Goal: Task Accomplishment & Management: Manage account settings

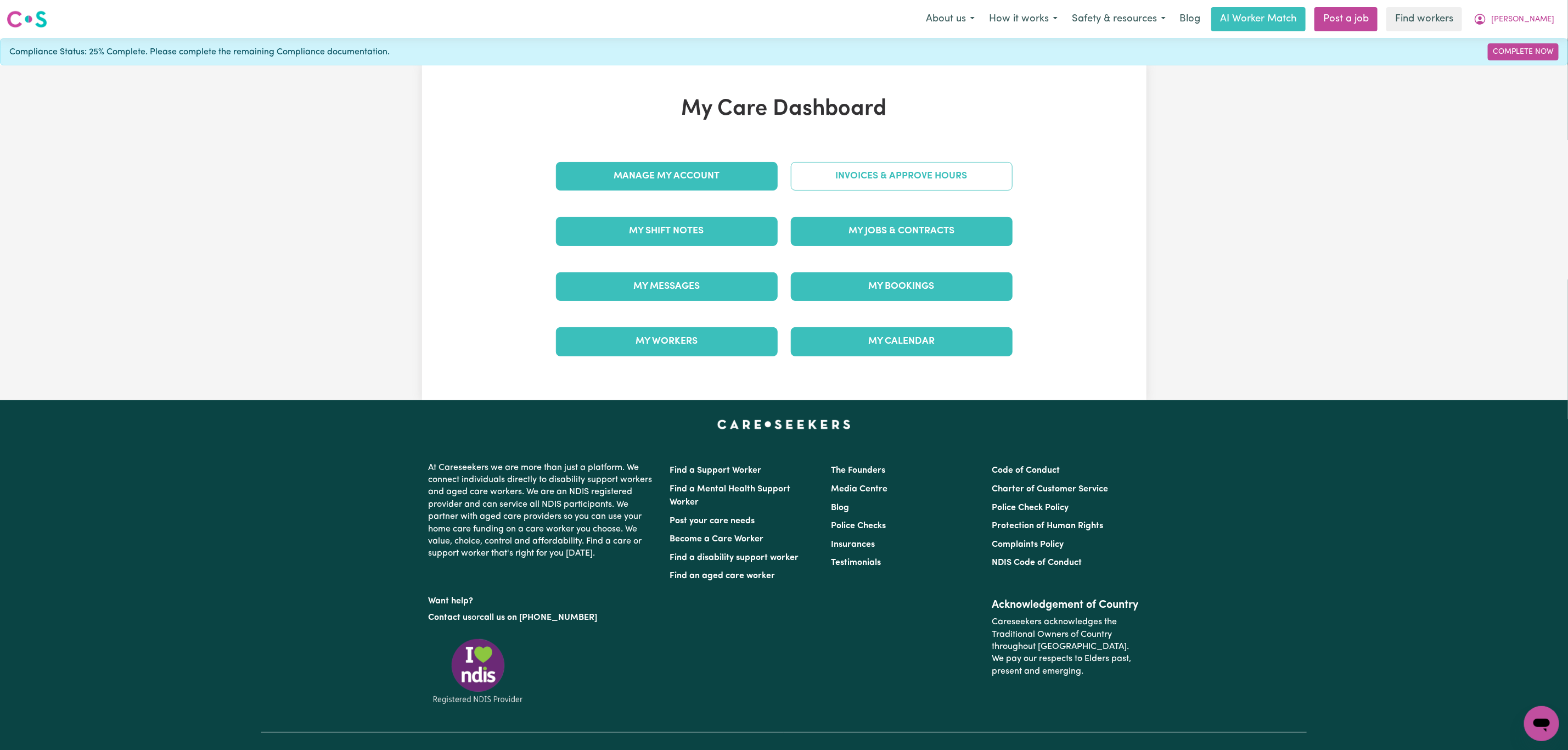
click at [879, 180] on link "Invoices & Approve Hours" at bounding box center [902, 176] width 222 height 29
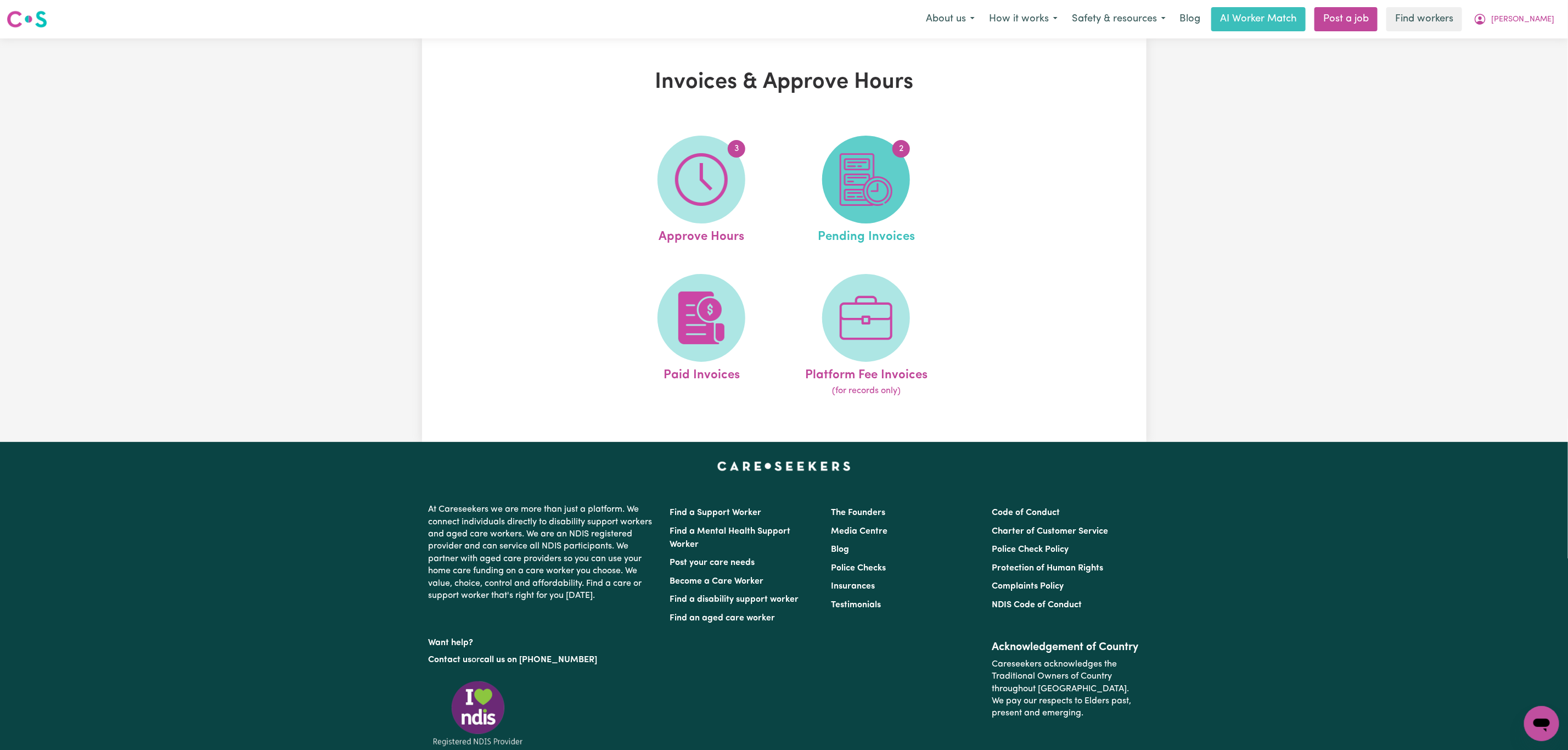
click at [878, 190] on img at bounding box center [866, 180] width 53 height 53
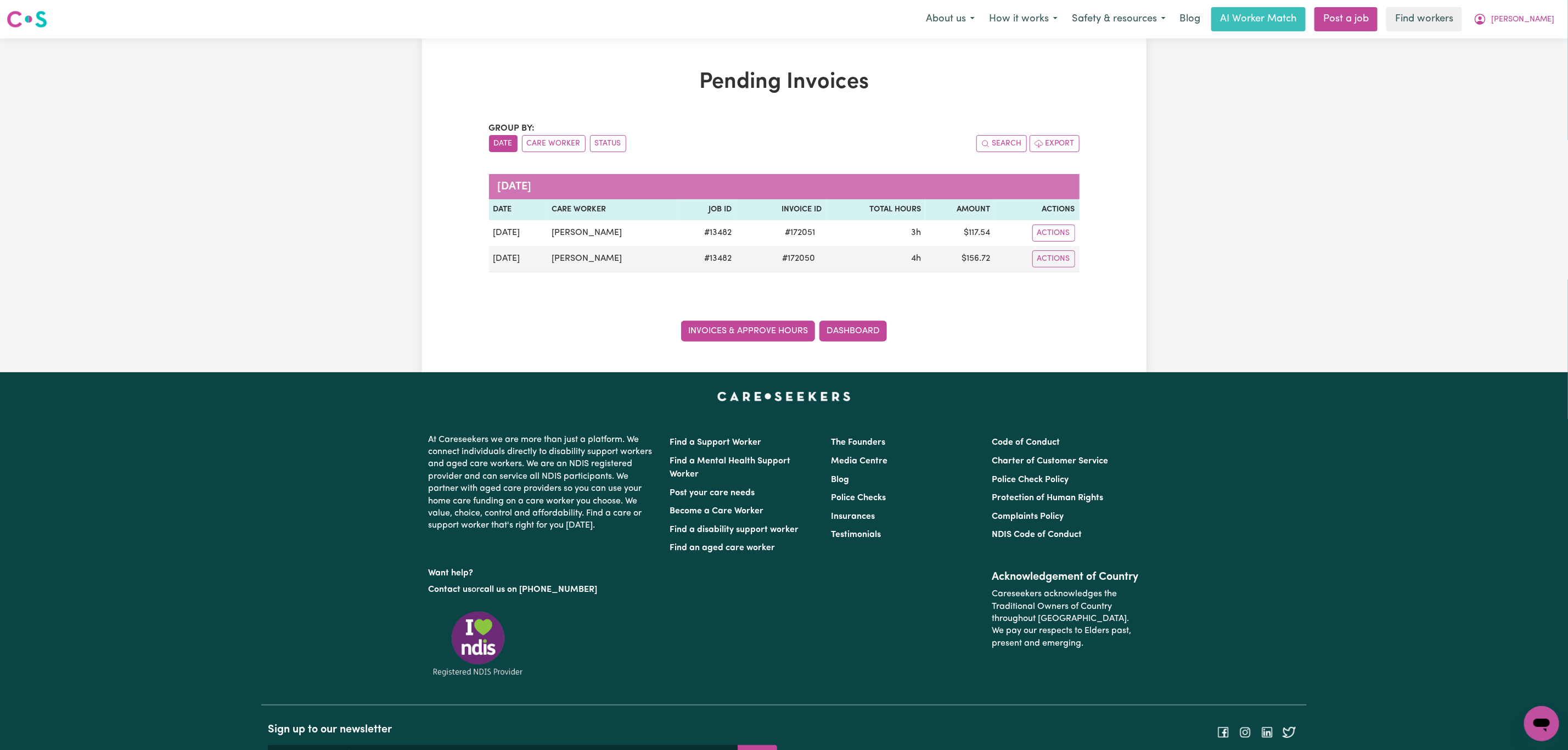
click at [735, 336] on link "Invoices & Approve Hours" at bounding box center [748, 331] width 134 height 21
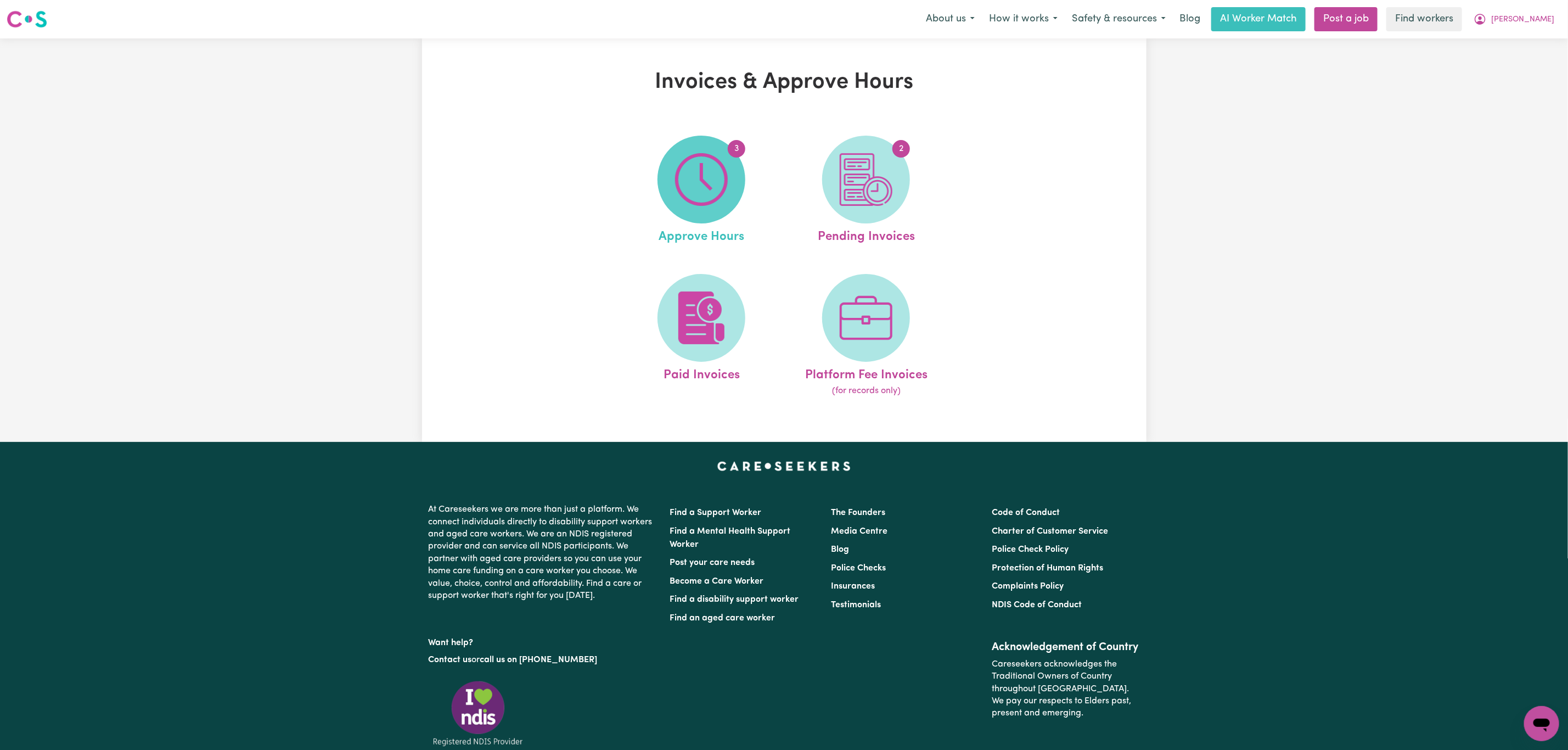
click at [687, 209] on span "3" at bounding box center [701, 179] width 88 height 88
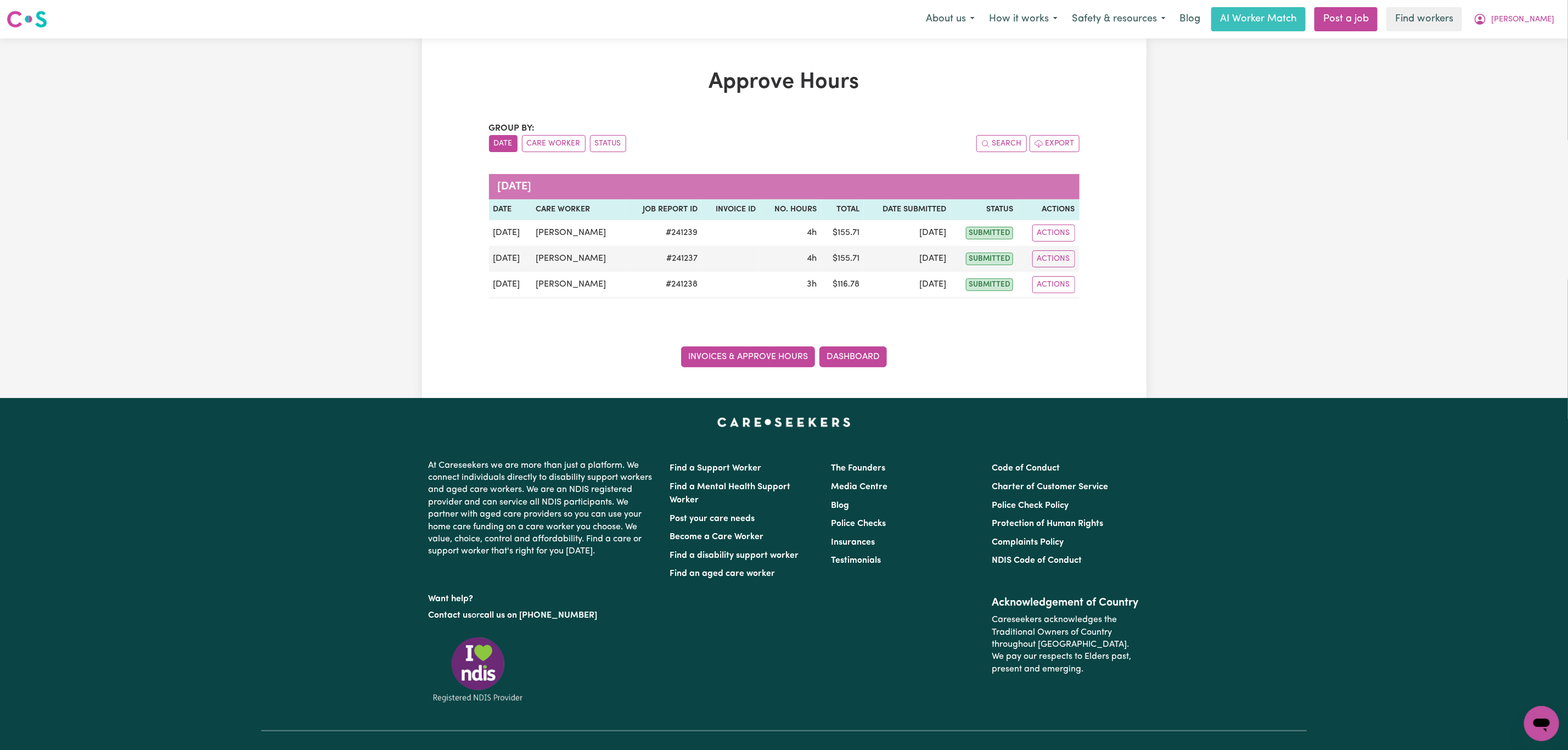
click at [728, 361] on link "Invoices & Approve Hours" at bounding box center [748, 357] width 134 height 21
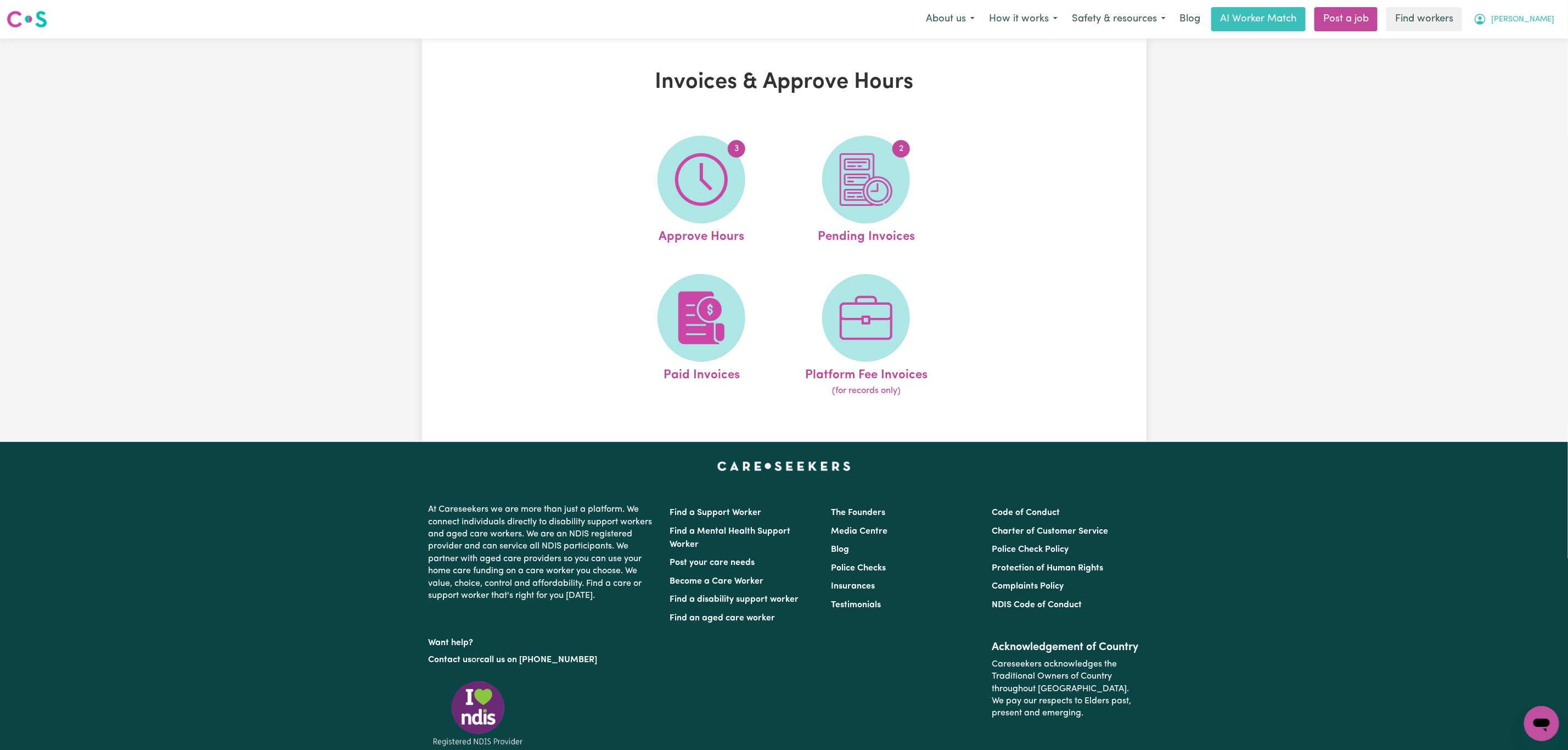
click at [1539, 15] on span "[PERSON_NAME]" at bounding box center [1523, 20] width 63 height 12
click at [1521, 46] on link "My Dashboard" at bounding box center [1517, 43] width 87 height 21
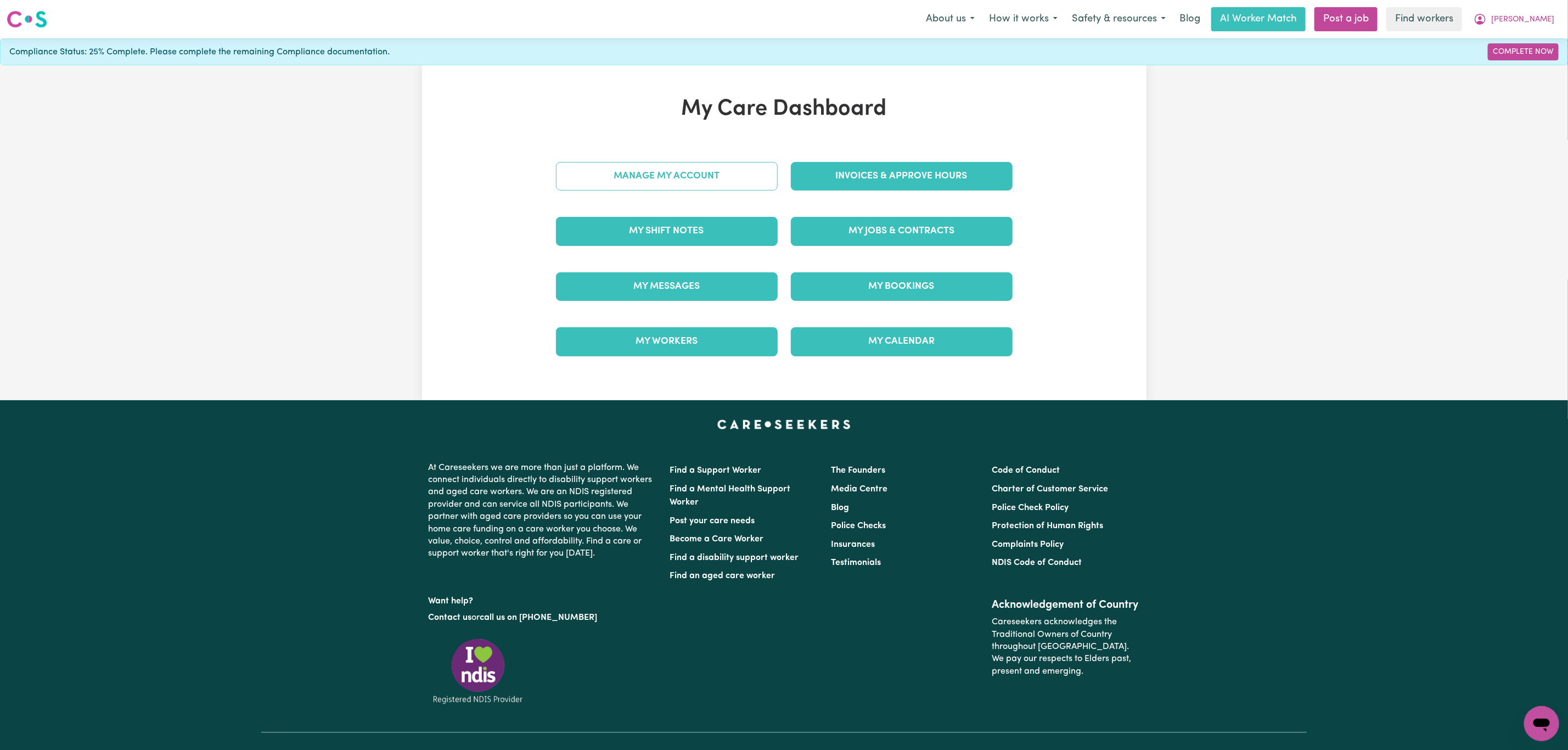
click at [708, 184] on link "Manage My Account" at bounding box center [666, 176] width 222 height 29
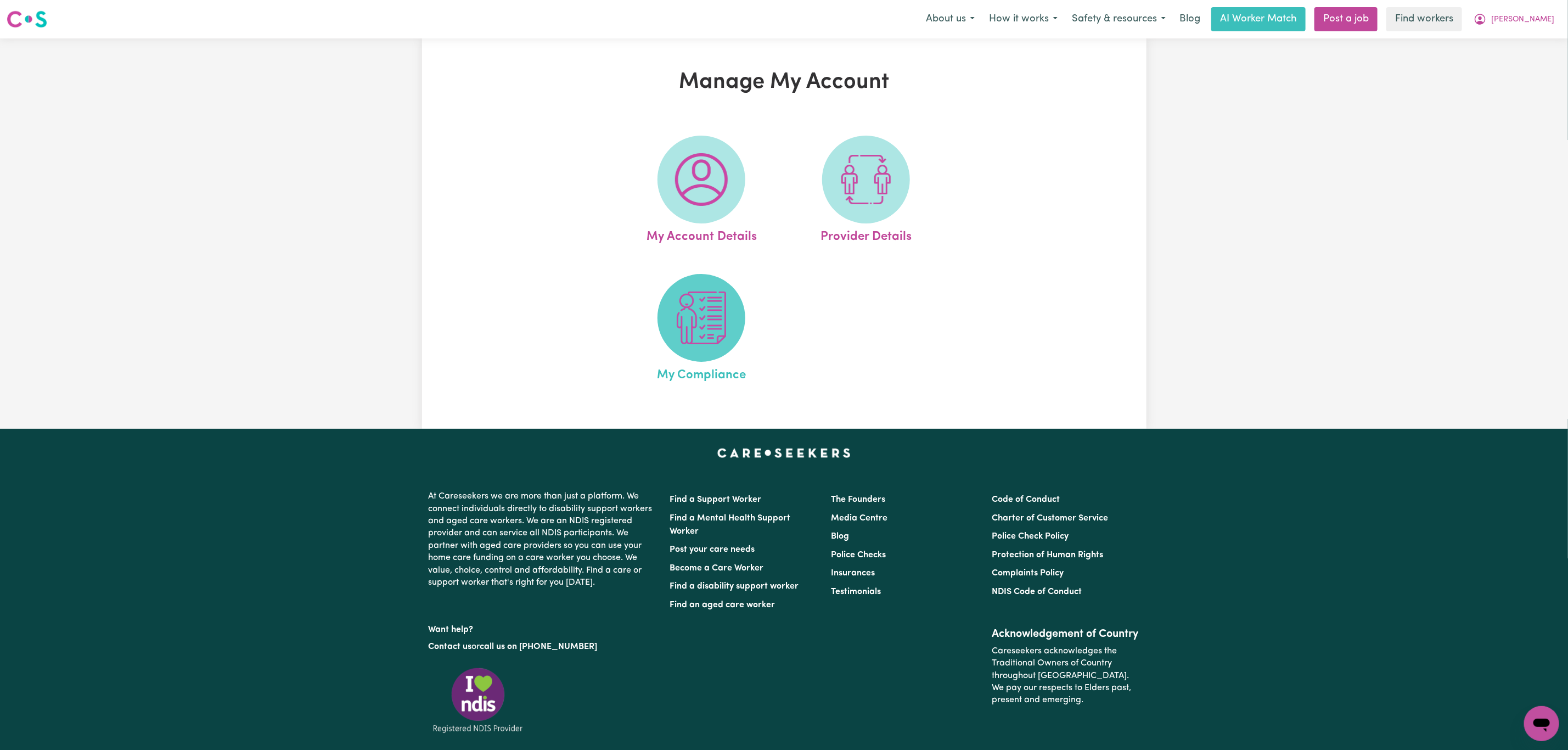
click at [706, 315] on img at bounding box center [701, 318] width 53 height 53
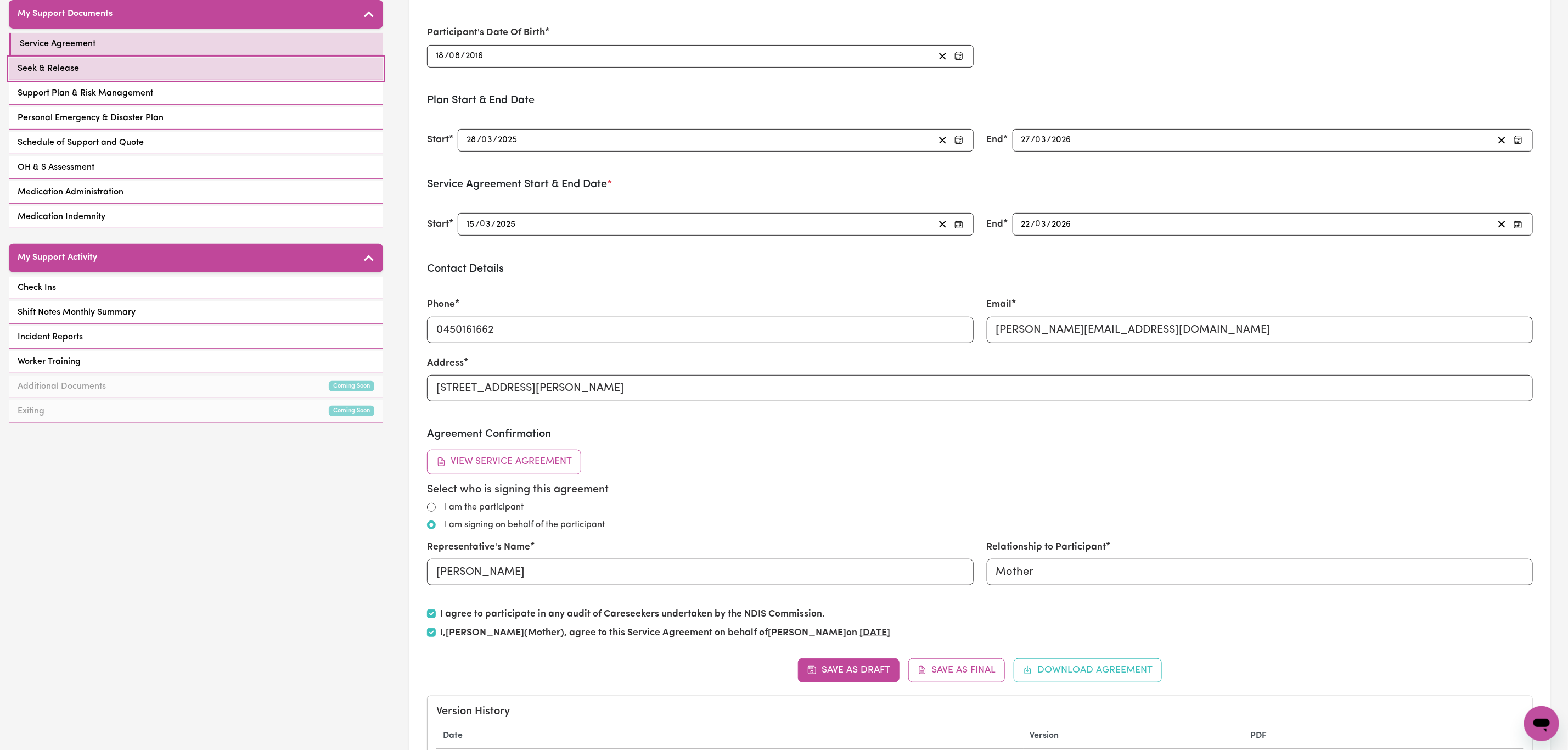
click at [191, 78] on link "Seek & Release" at bounding box center [196, 69] width 374 height 23
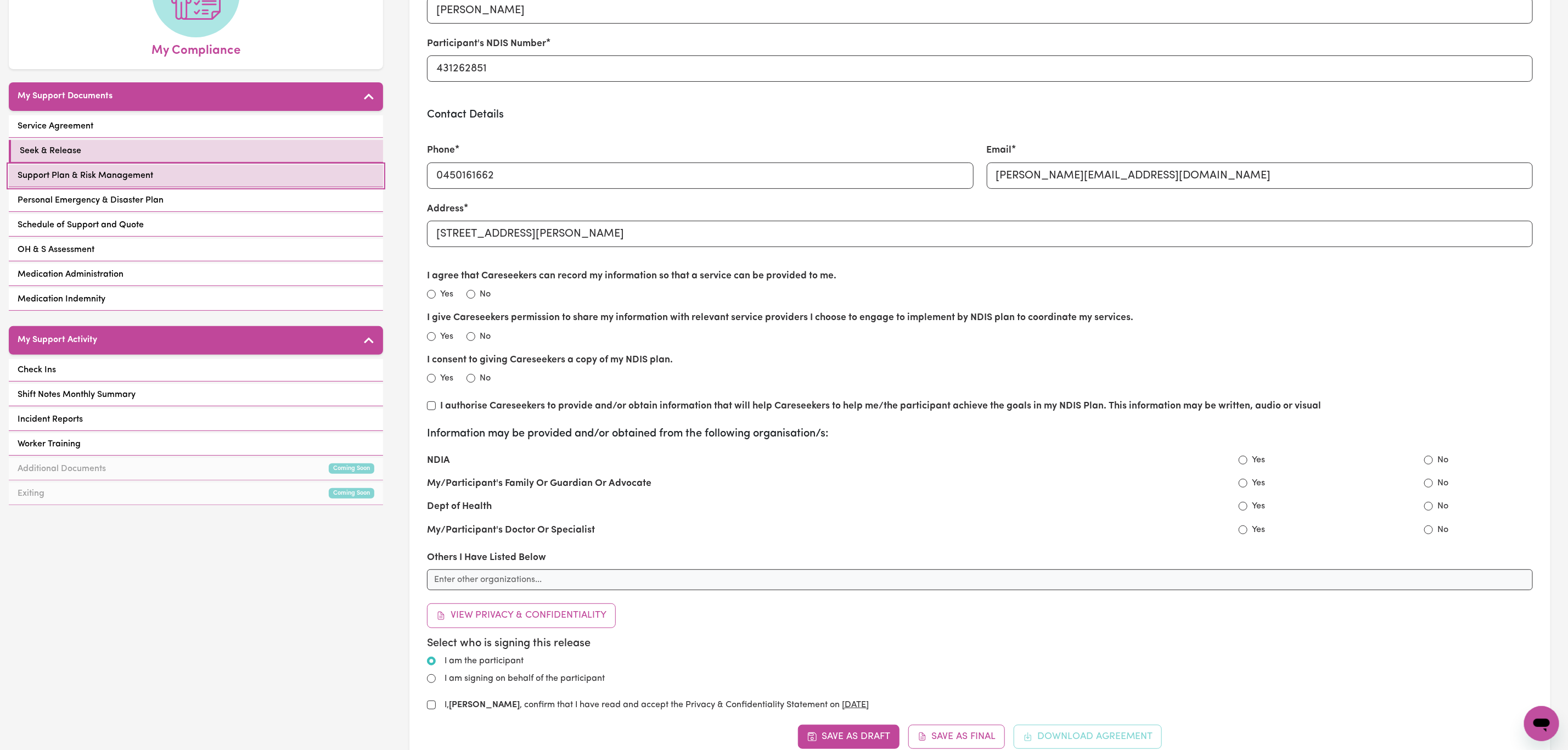
click at [253, 171] on link "Support Plan & Risk Management" at bounding box center [196, 176] width 374 height 23
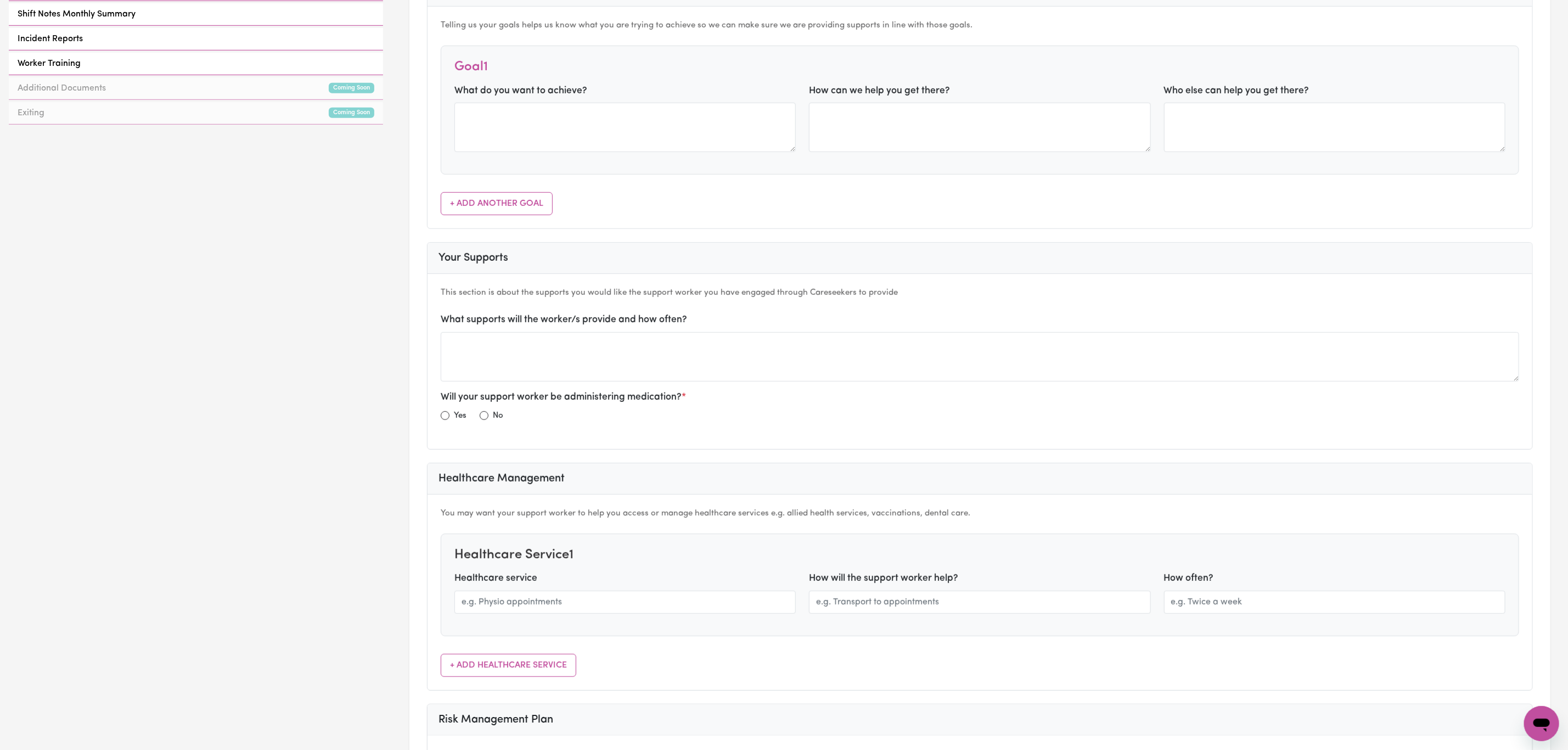
scroll to position [494, 0]
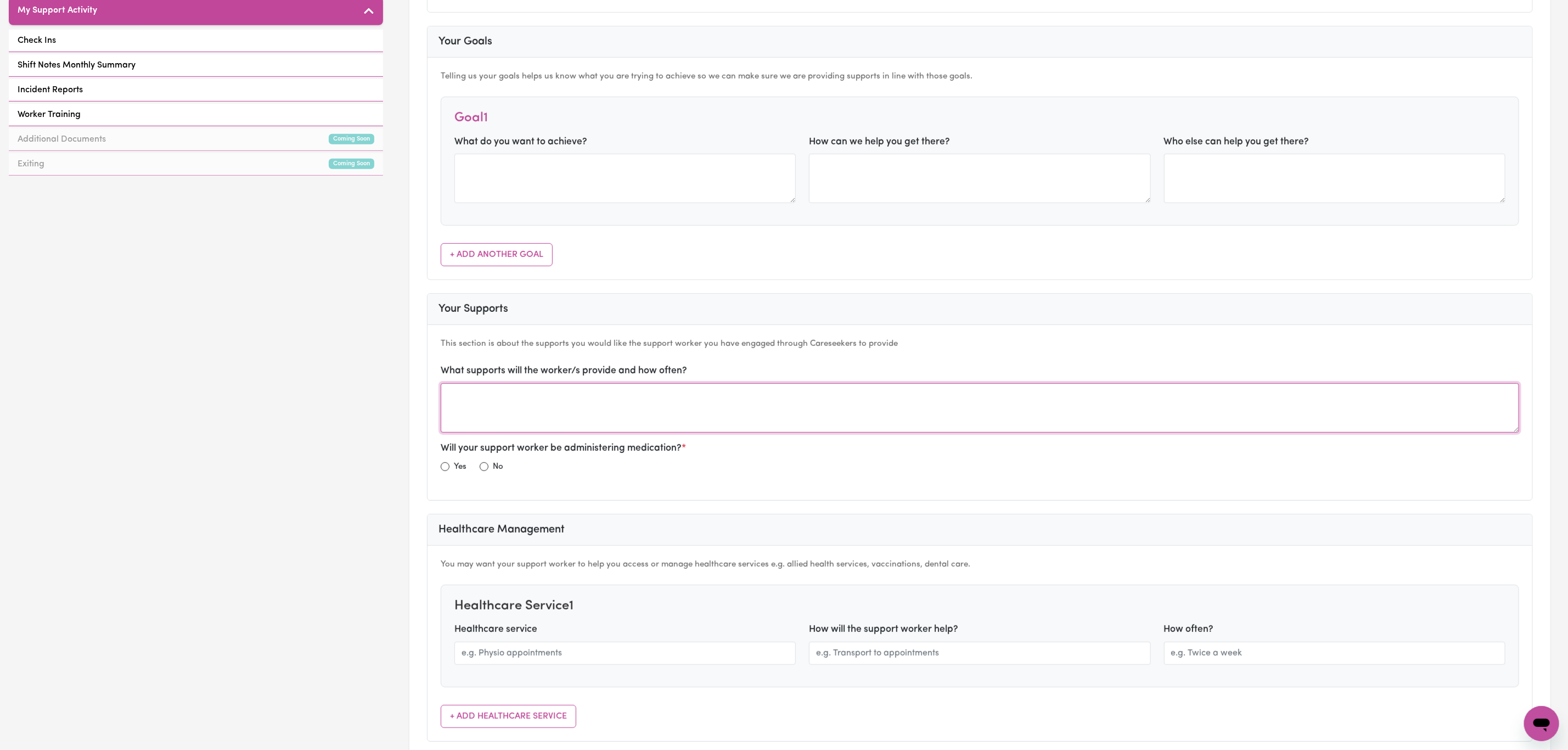
click at [522, 417] on textarea at bounding box center [980, 408] width 1079 height 49
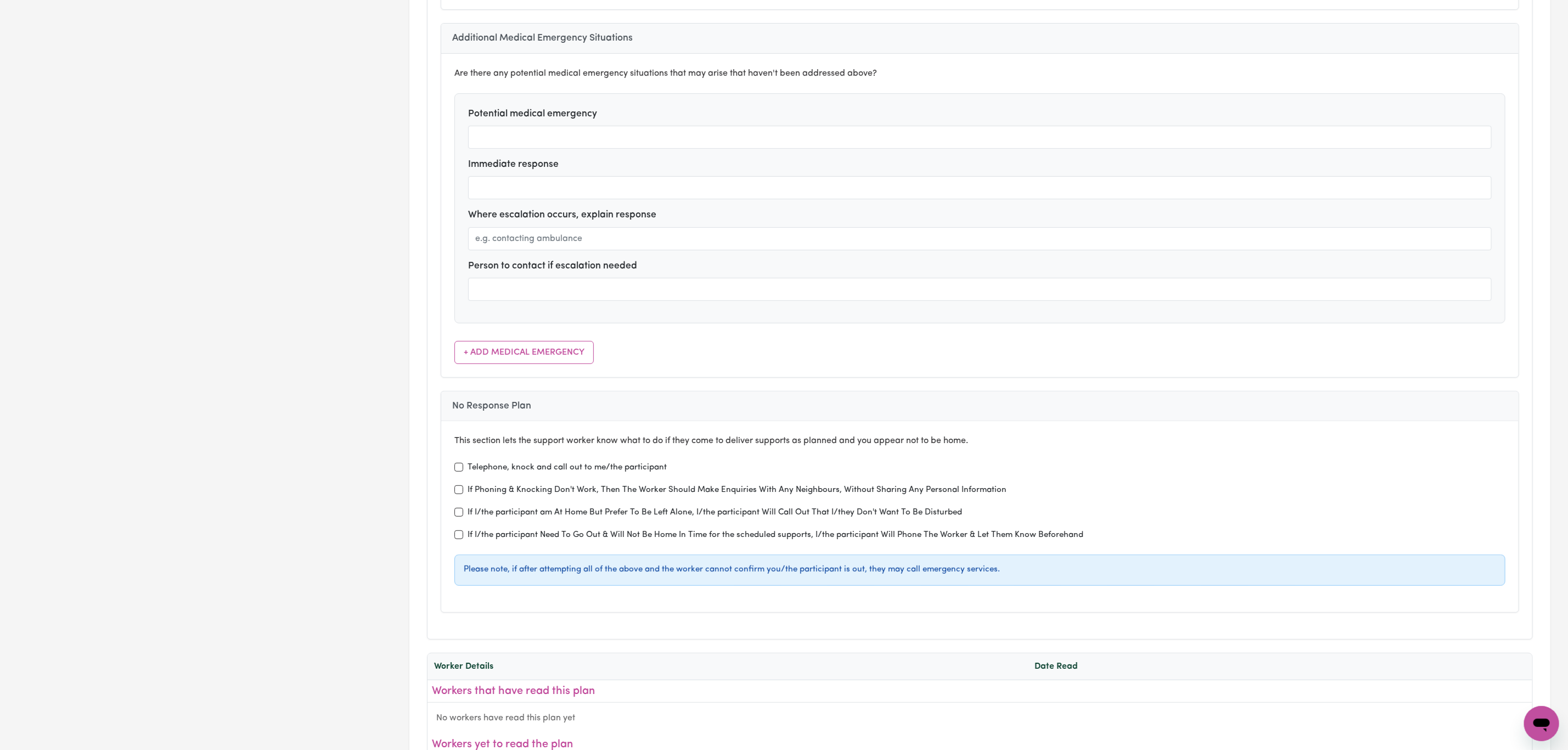
scroll to position [3541, 0]
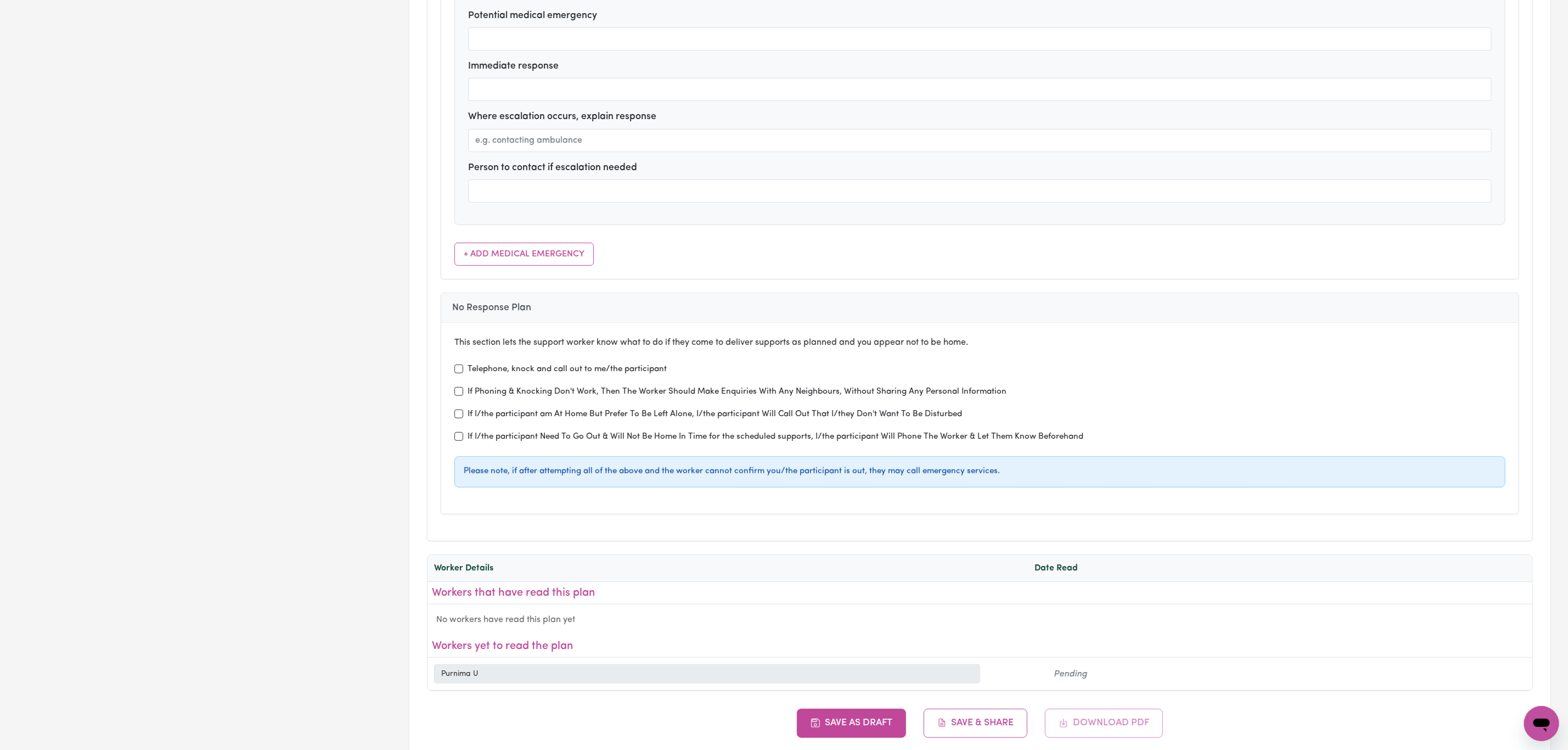
type textarea "Social companionship, personal care, domestic assistance"
click at [458, 441] on input "If I/the participant Need To Go Out & Will Not Be Home In Time for the schedule…" at bounding box center [459, 436] width 9 height 9
checkbox input "true"
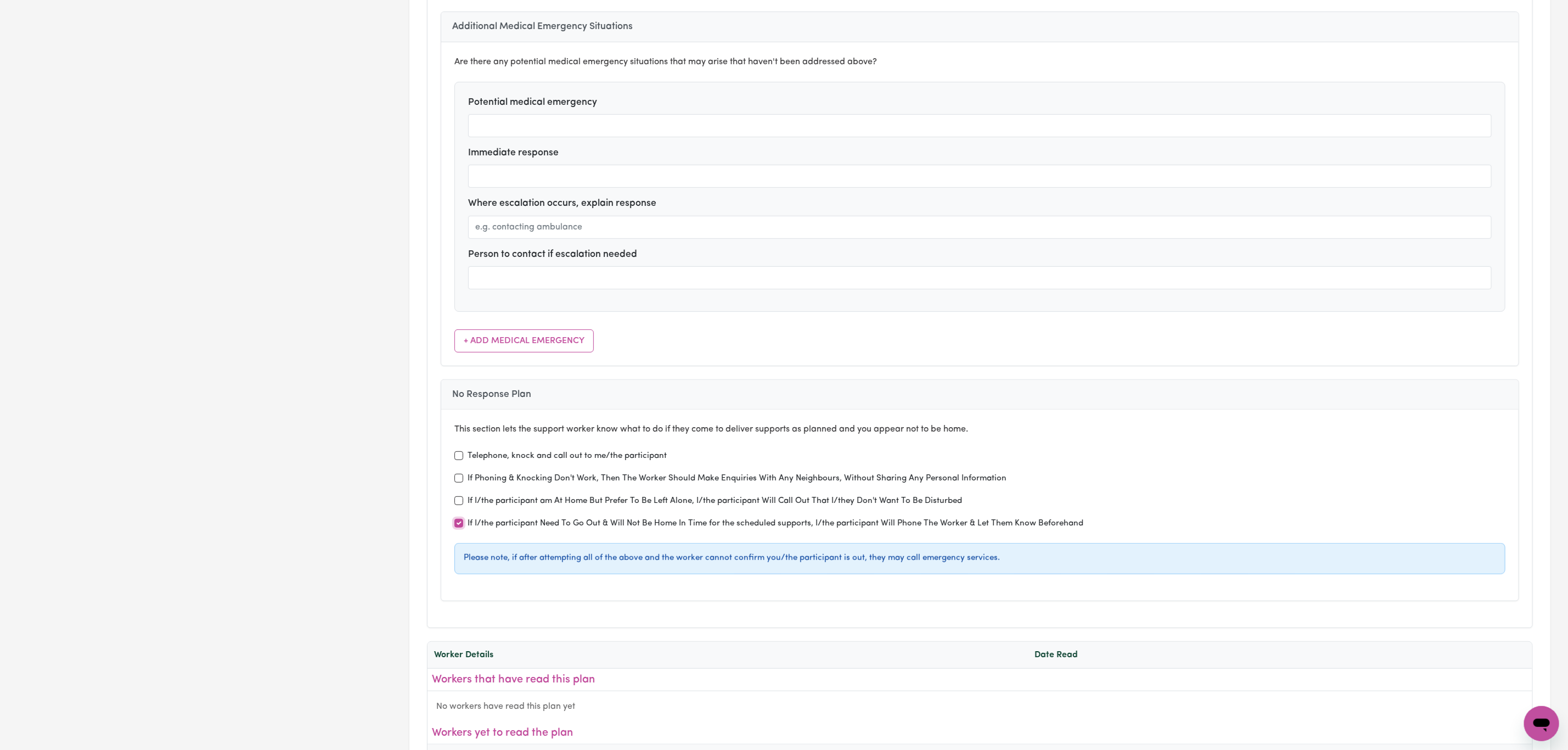
scroll to position [3706, 0]
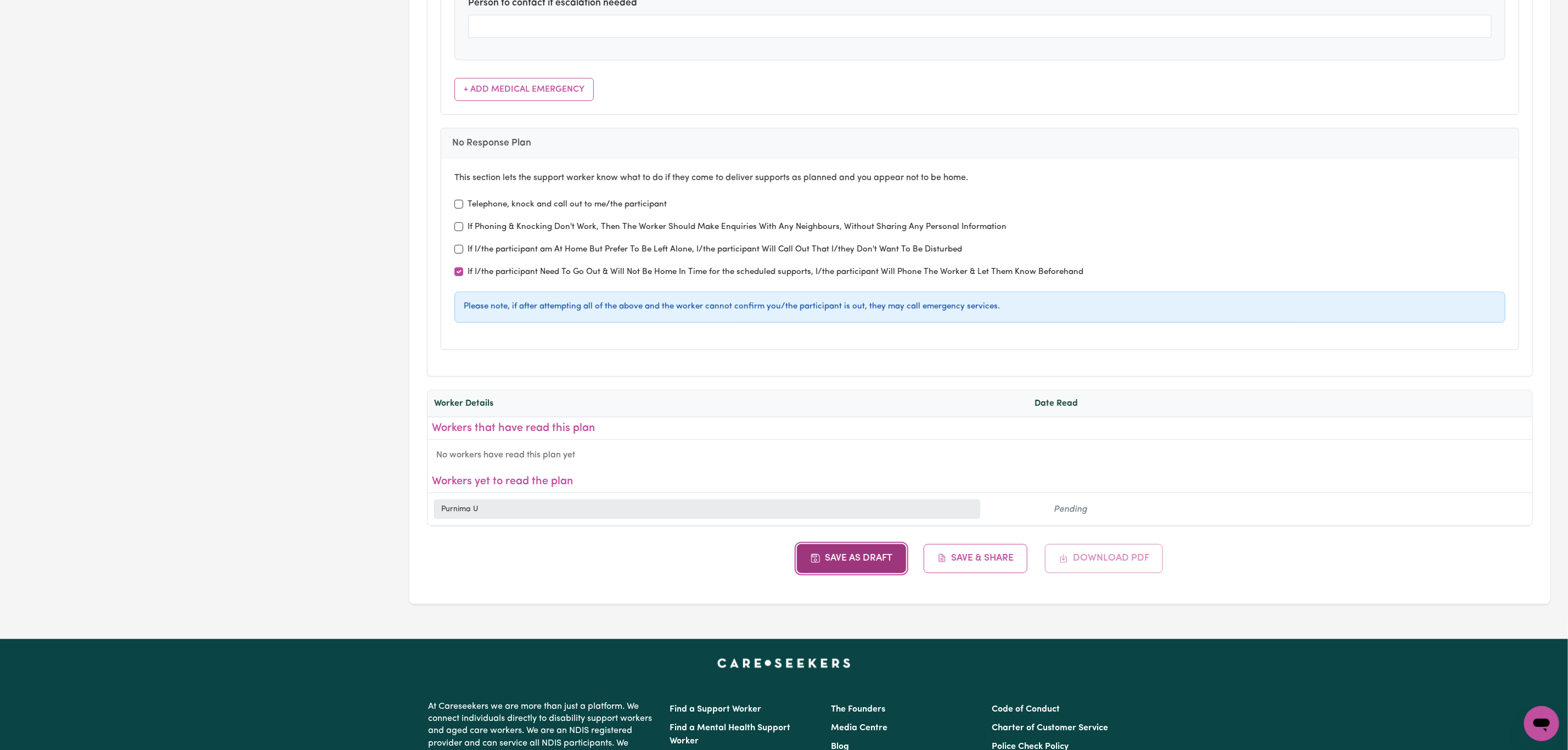
click at [855, 569] on button "Save as Draft" at bounding box center [852, 558] width 109 height 29
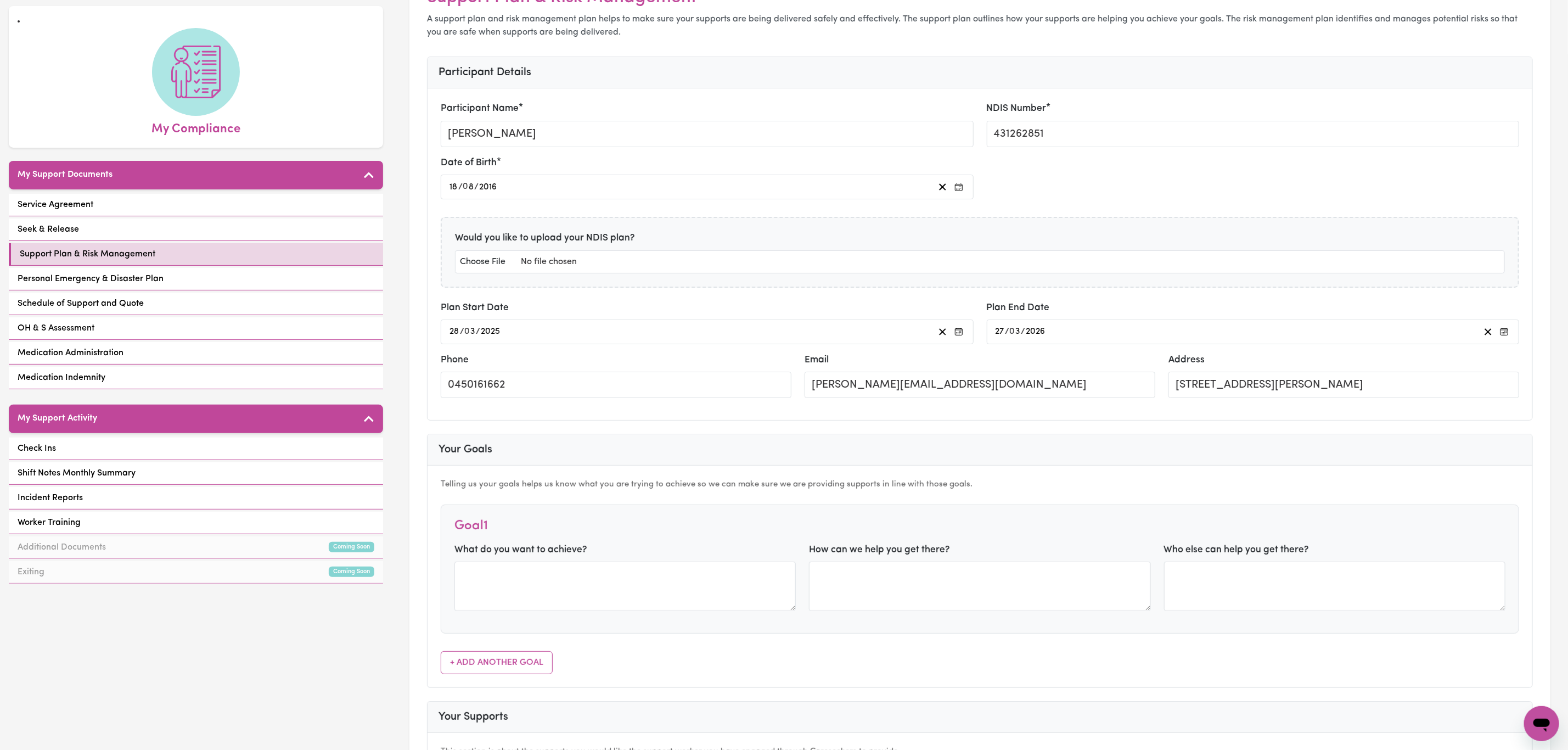
scroll to position [0, 0]
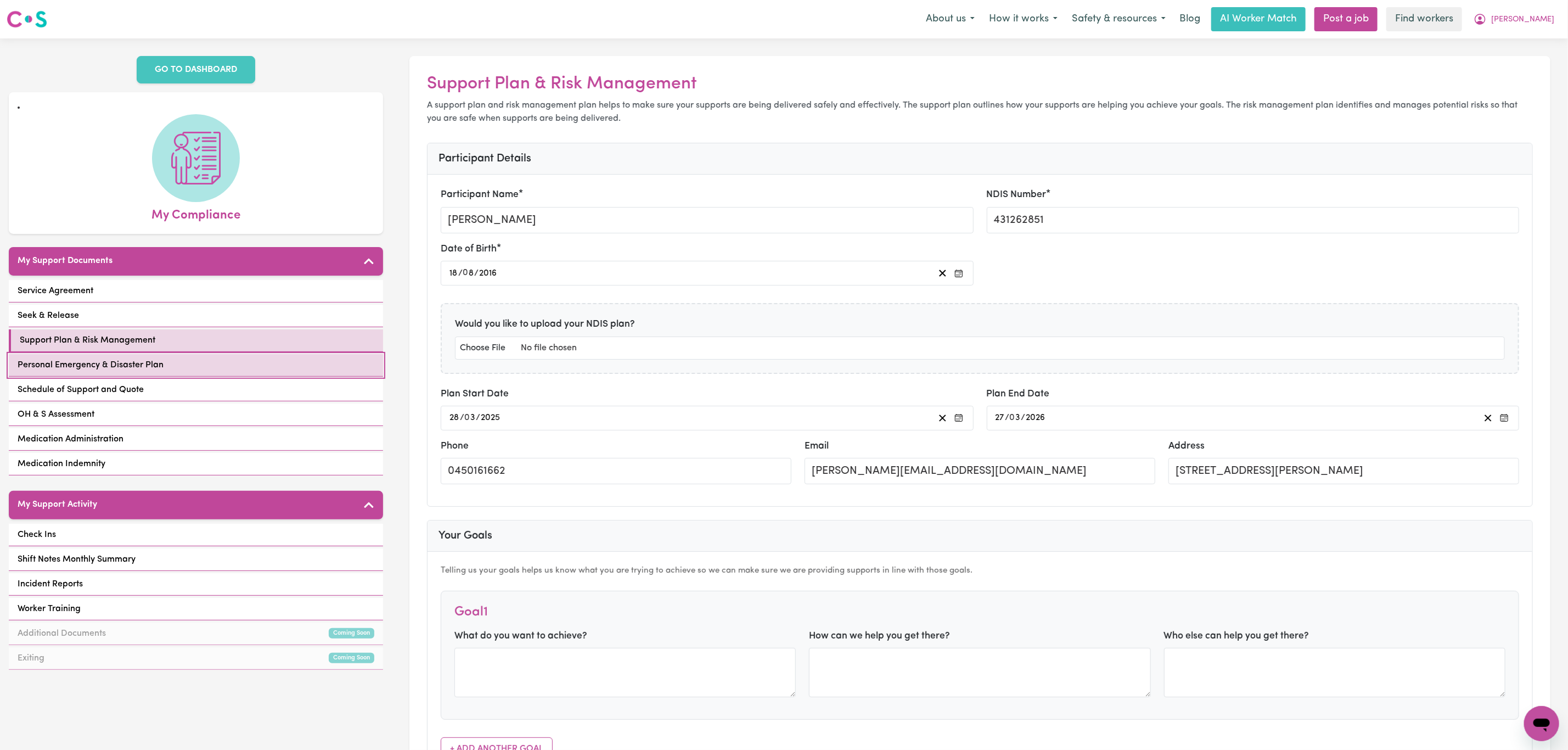
click at [132, 366] on span "Personal Emergency & Disaster Plan" at bounding box center [91, 365] width 146 height 13
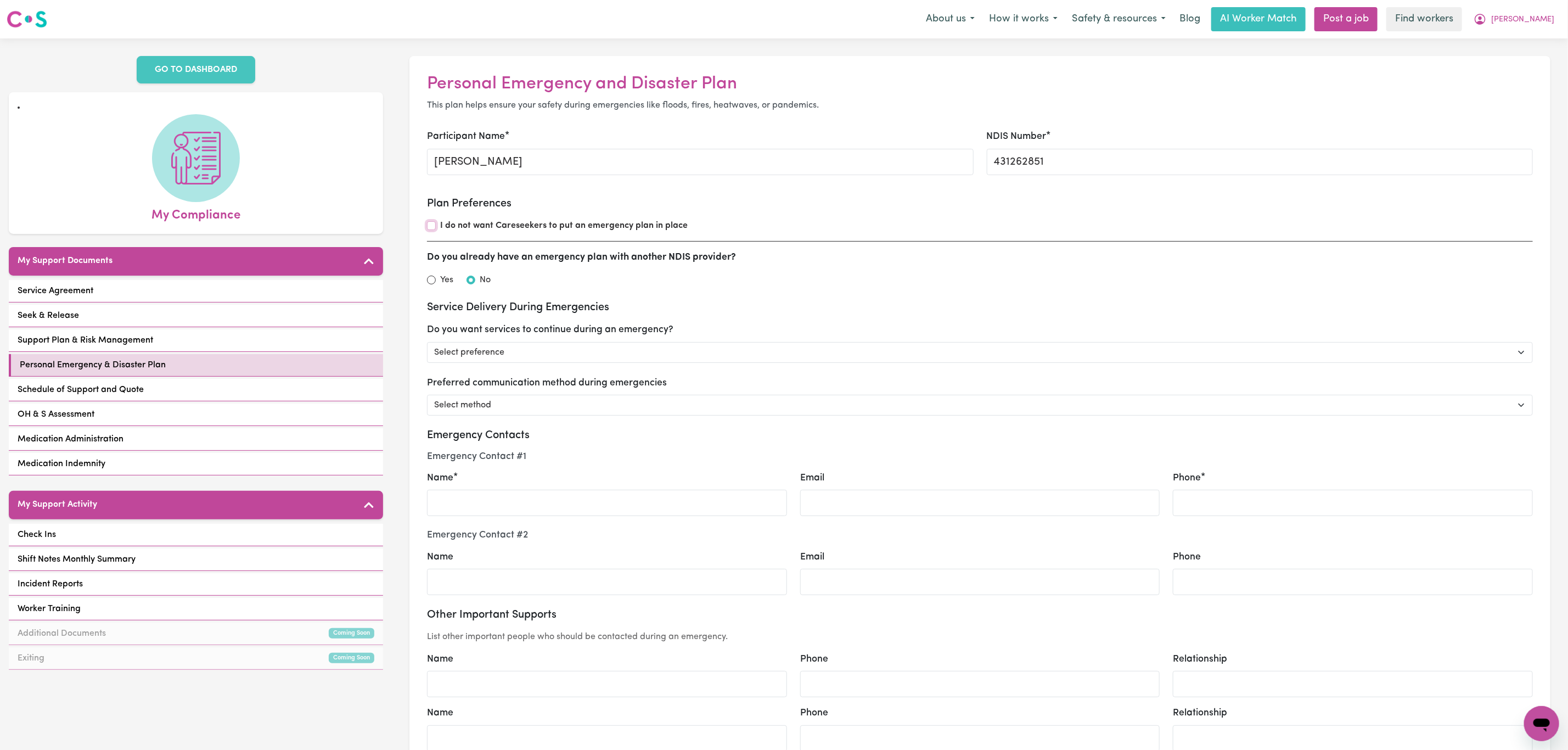
click at [431, 223] on input "I do not want Careseekers to put an emergency plan in place" at bounding box center [431, 225] width 9 height 9
checkbox input "true"
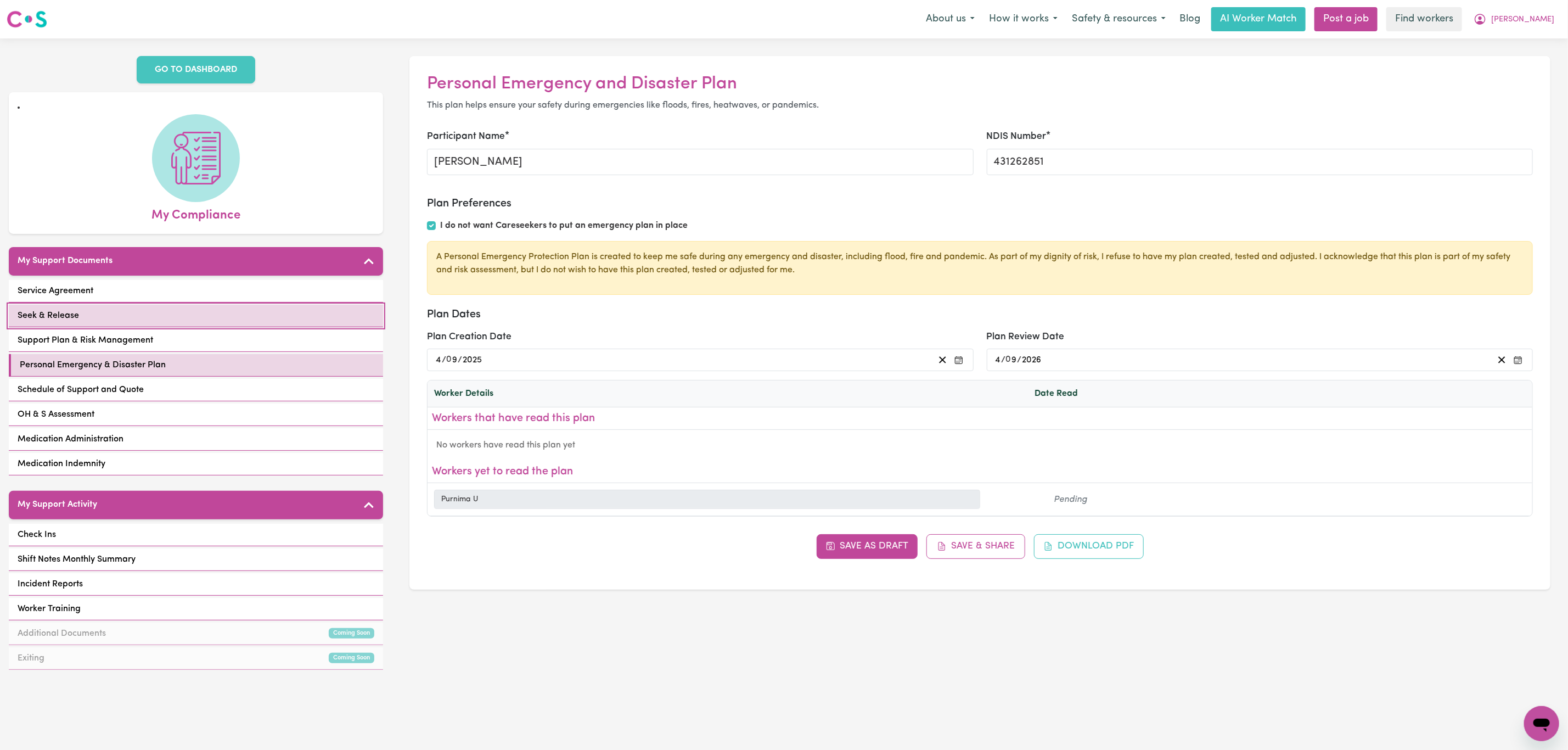
click at [162, 316] on link "Seek & Release" at bounding box center [196, 315] width 374 height 23
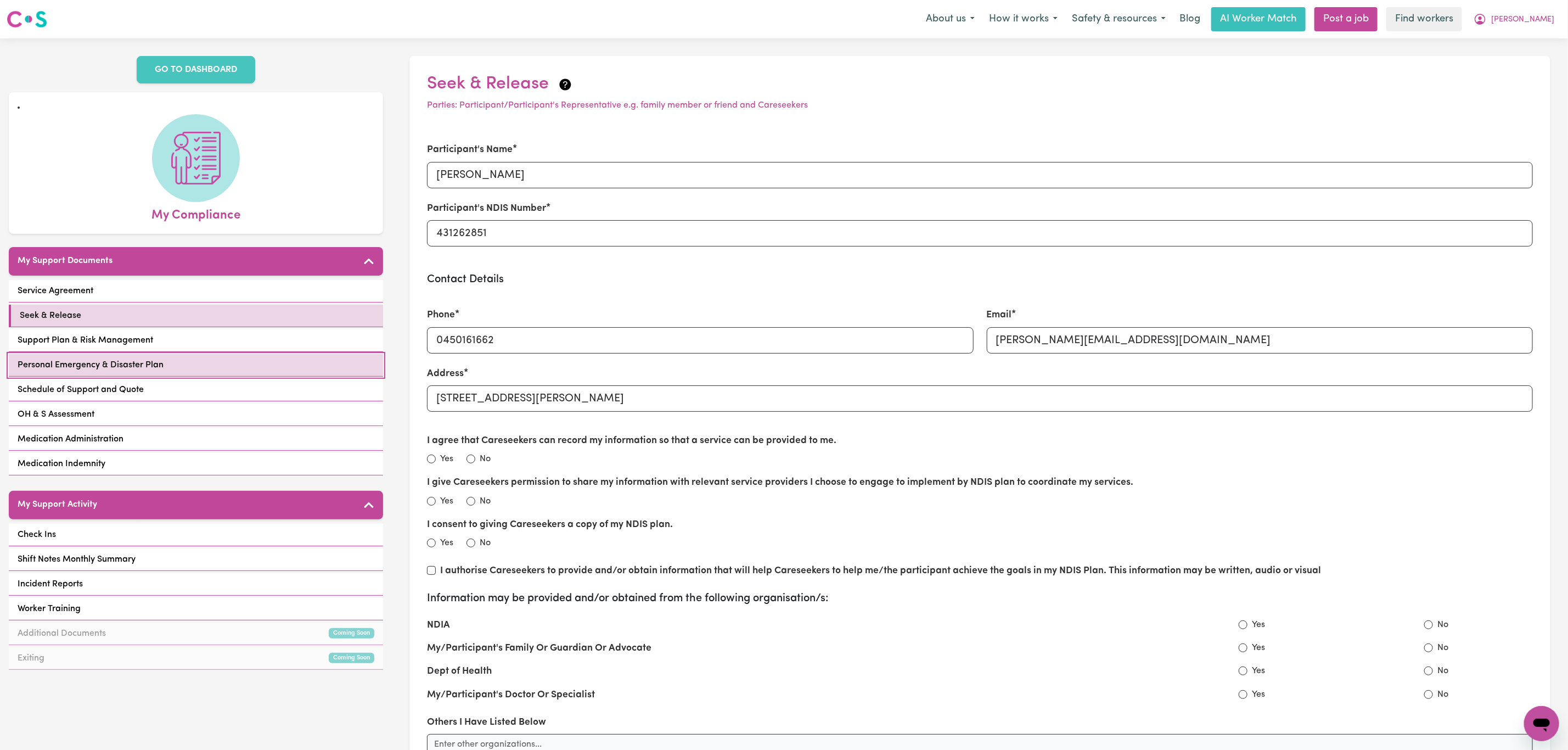
click at [136, 366] on span "Personal Emergency & Disaster Plan" at bounding box center [91, 365] width 146 height 13
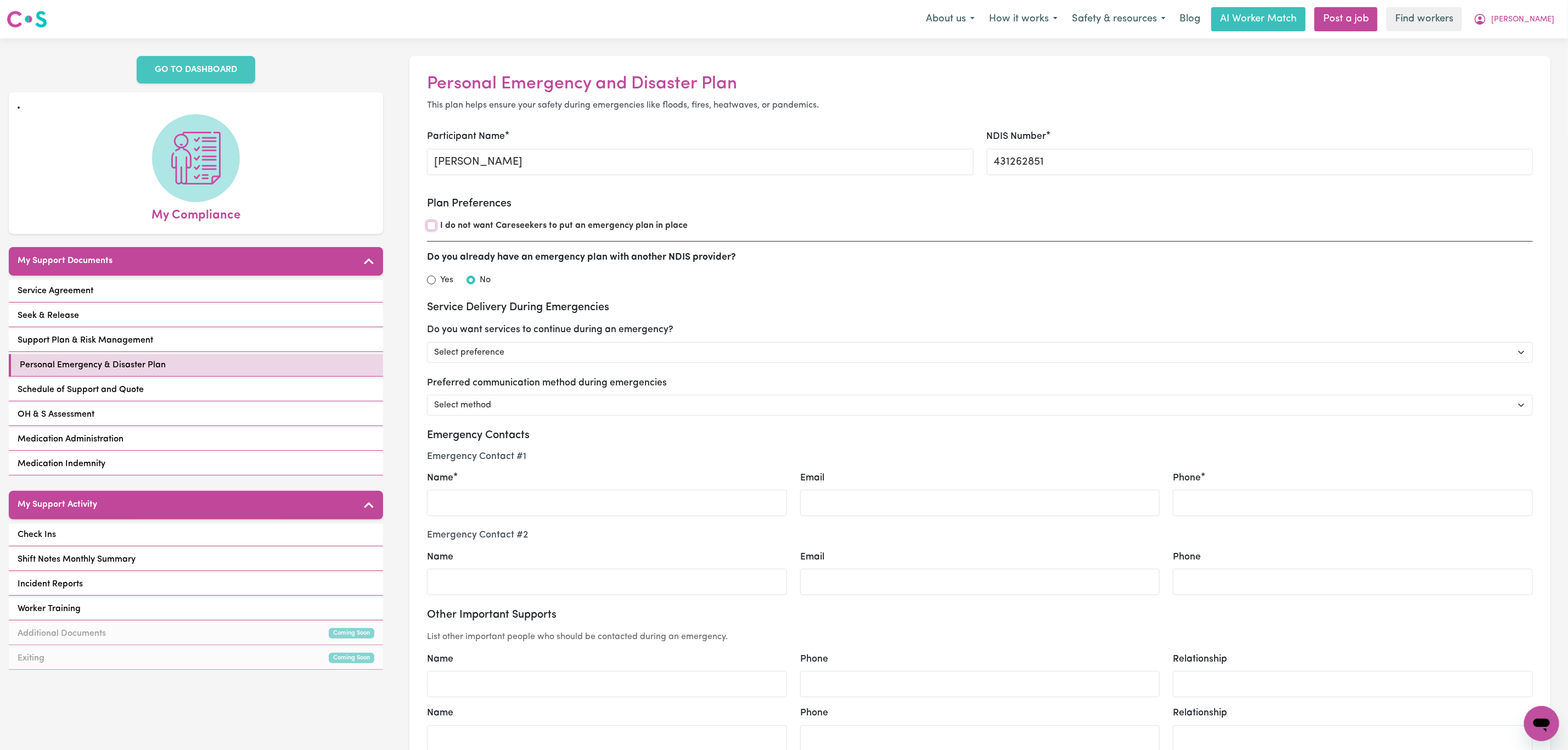
click at [430, 226] on input "I do not want Careseekers to put an emergency plan in place" at bounding box center [431, 225] width 9 height 9
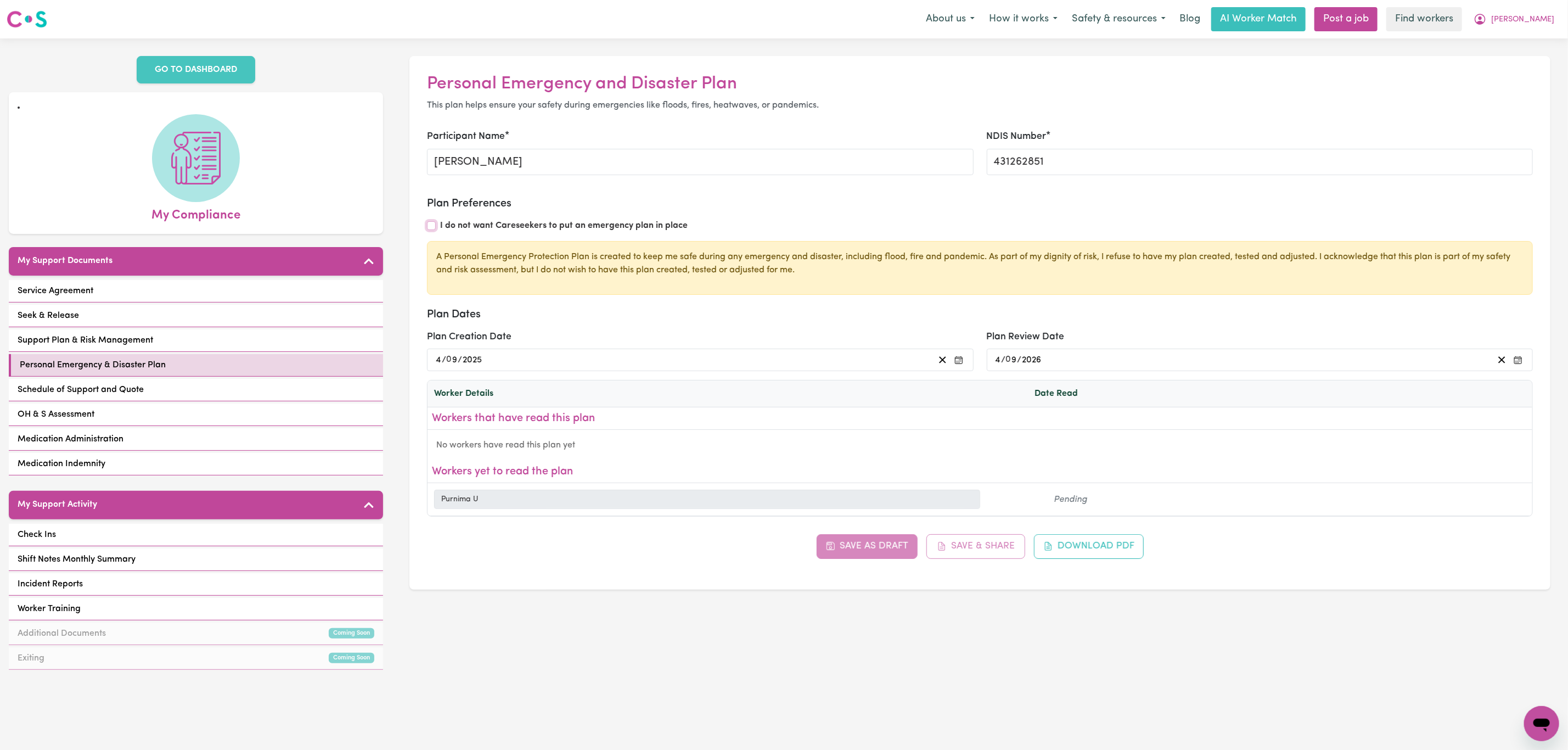
checkbox input "false"
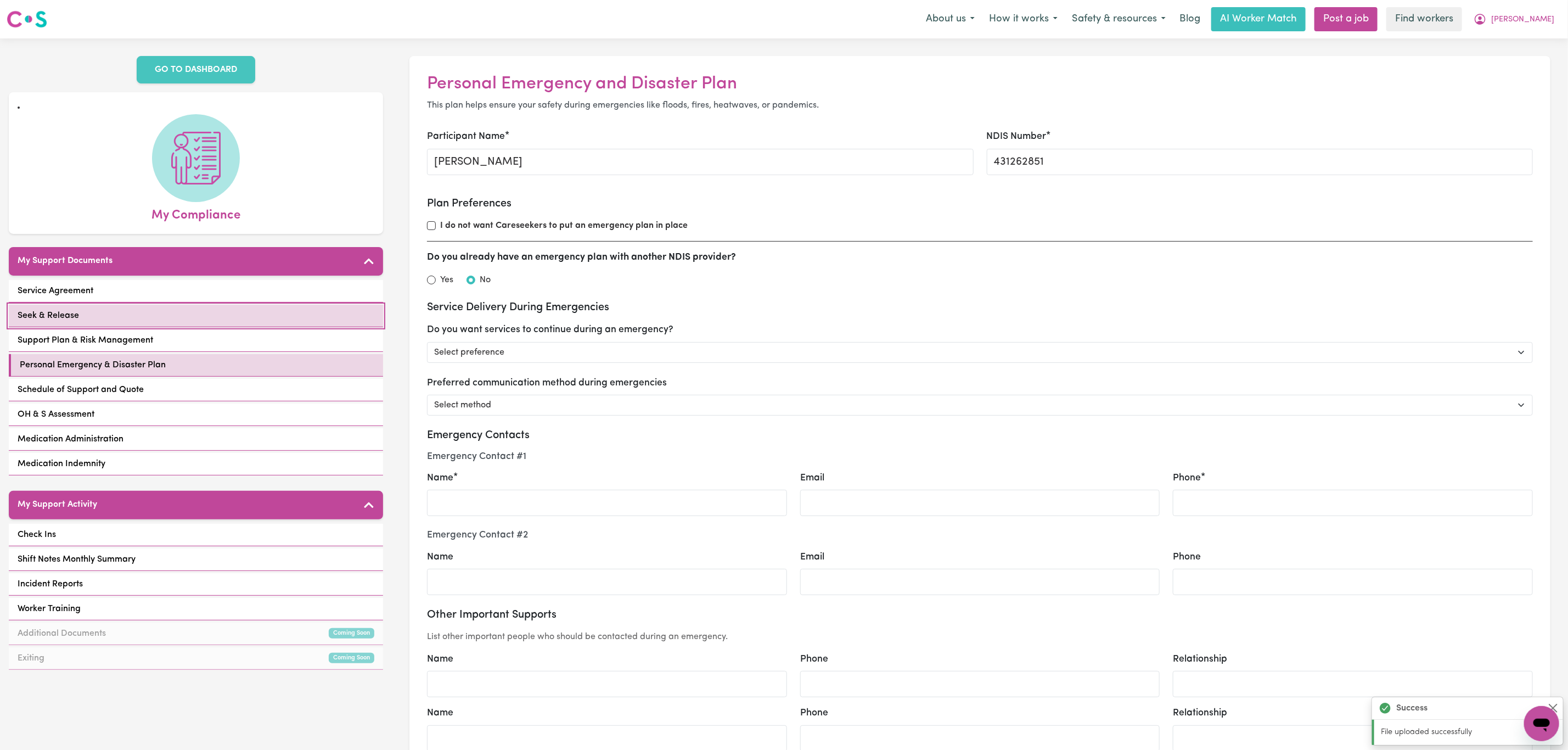
click at [147, 315] on link "Seek & Release" at bounding box center [196, 315] width 374 height 23
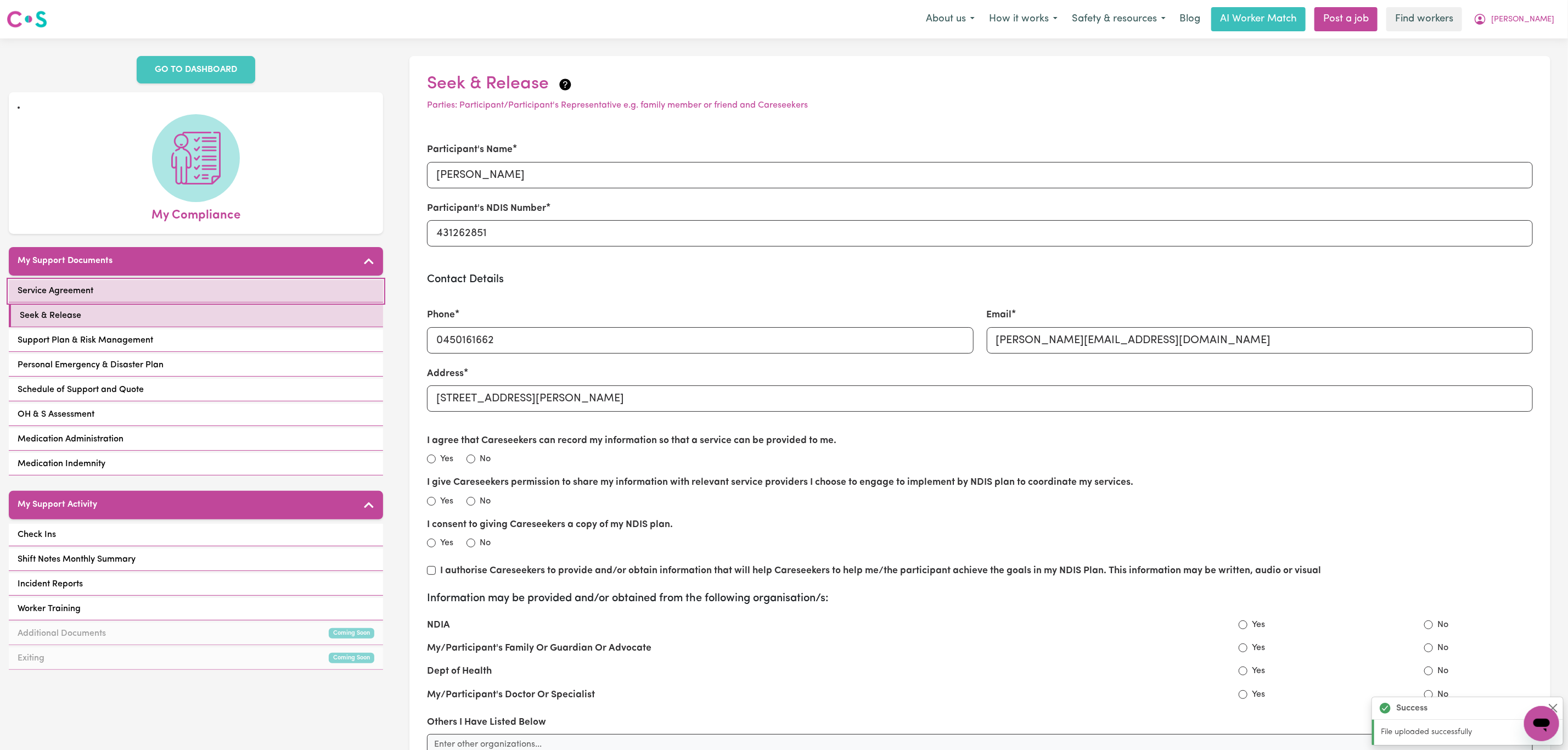
click at [153, 295] on link "Service Agreement" at bounding box center [196, 291] width 374 height 23
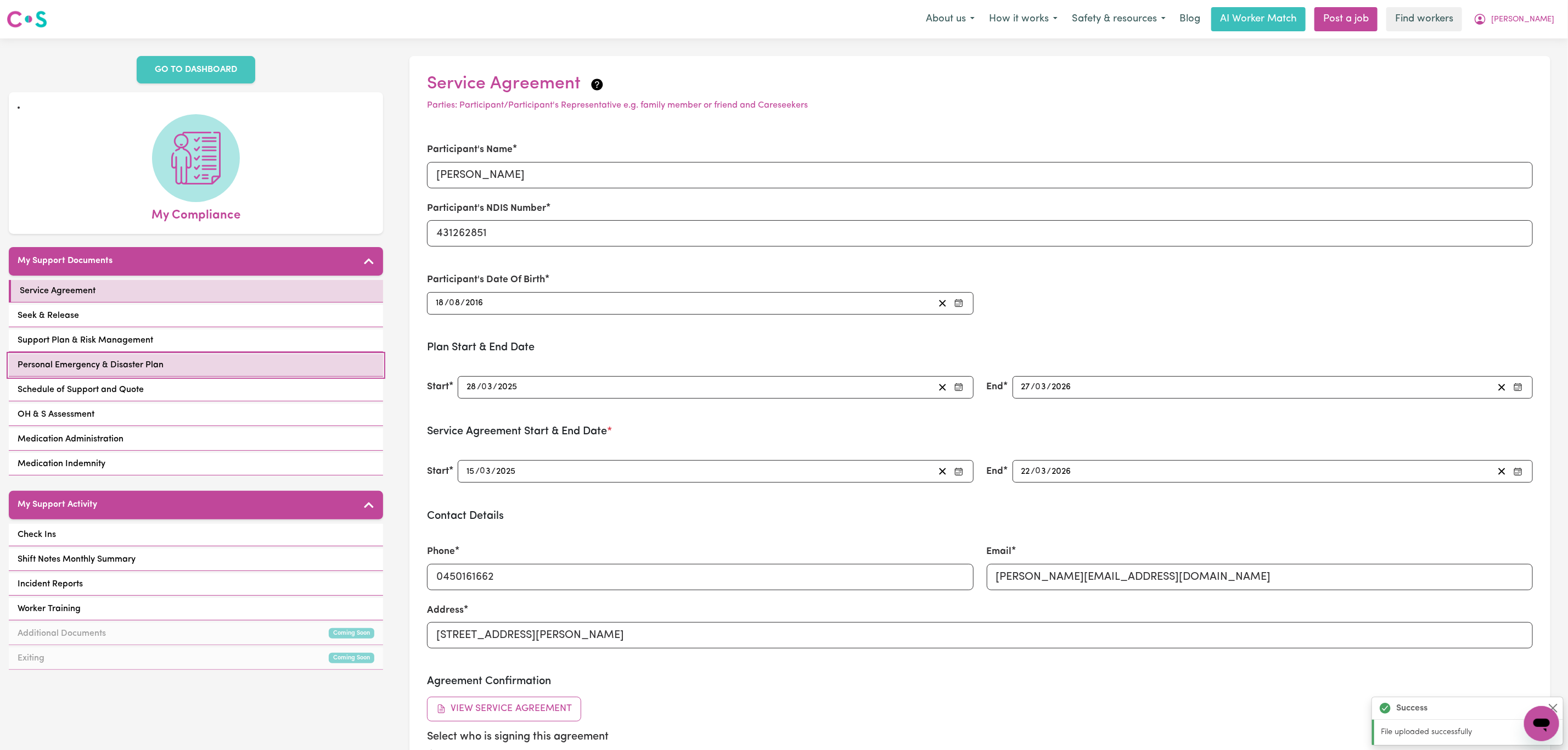
click at [145, 364] on span "Personal Emergency & Disaster Plan" at bounding box center [91, 365] width 146 height 13
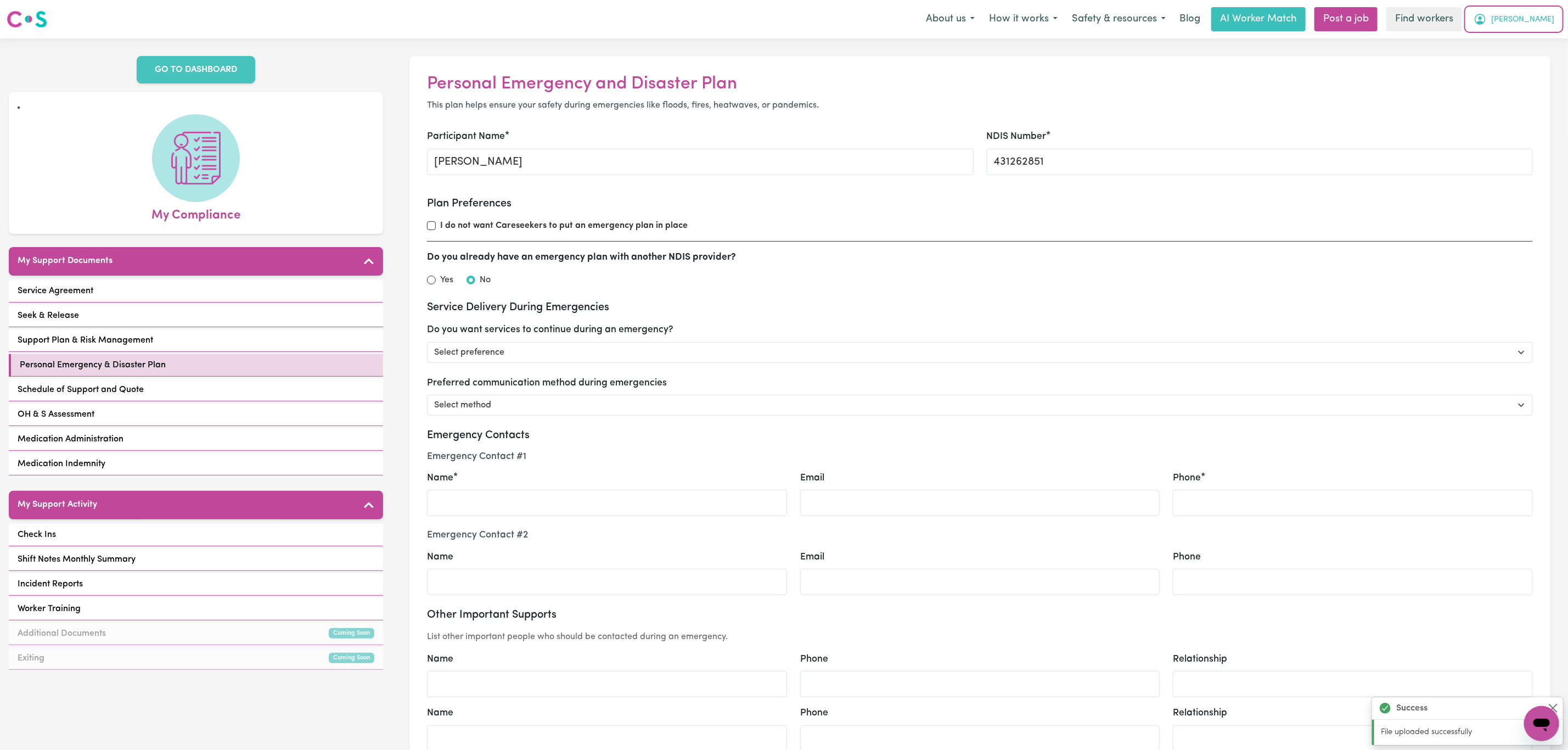
click at [1534, 14] on button "[PERSON_NAME]" at bounding box center [1514, 20] width 95 height 23
click at [1513, 66] on link "Logout" at bounding box center [1517, 63] width 87 height 21
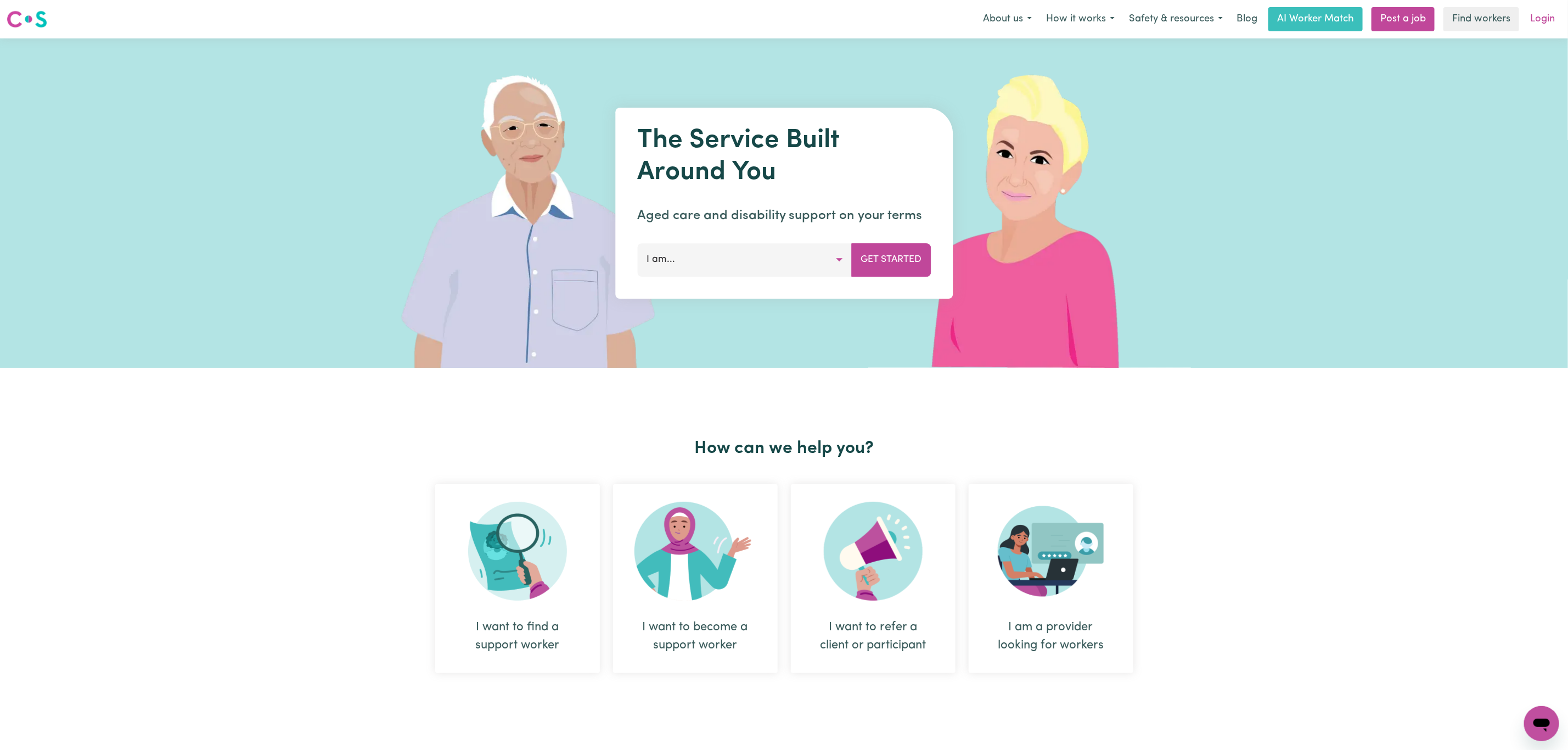
click at [1542, 20] on link "Login" at bounding box center [1543, 19] width 38 height 24
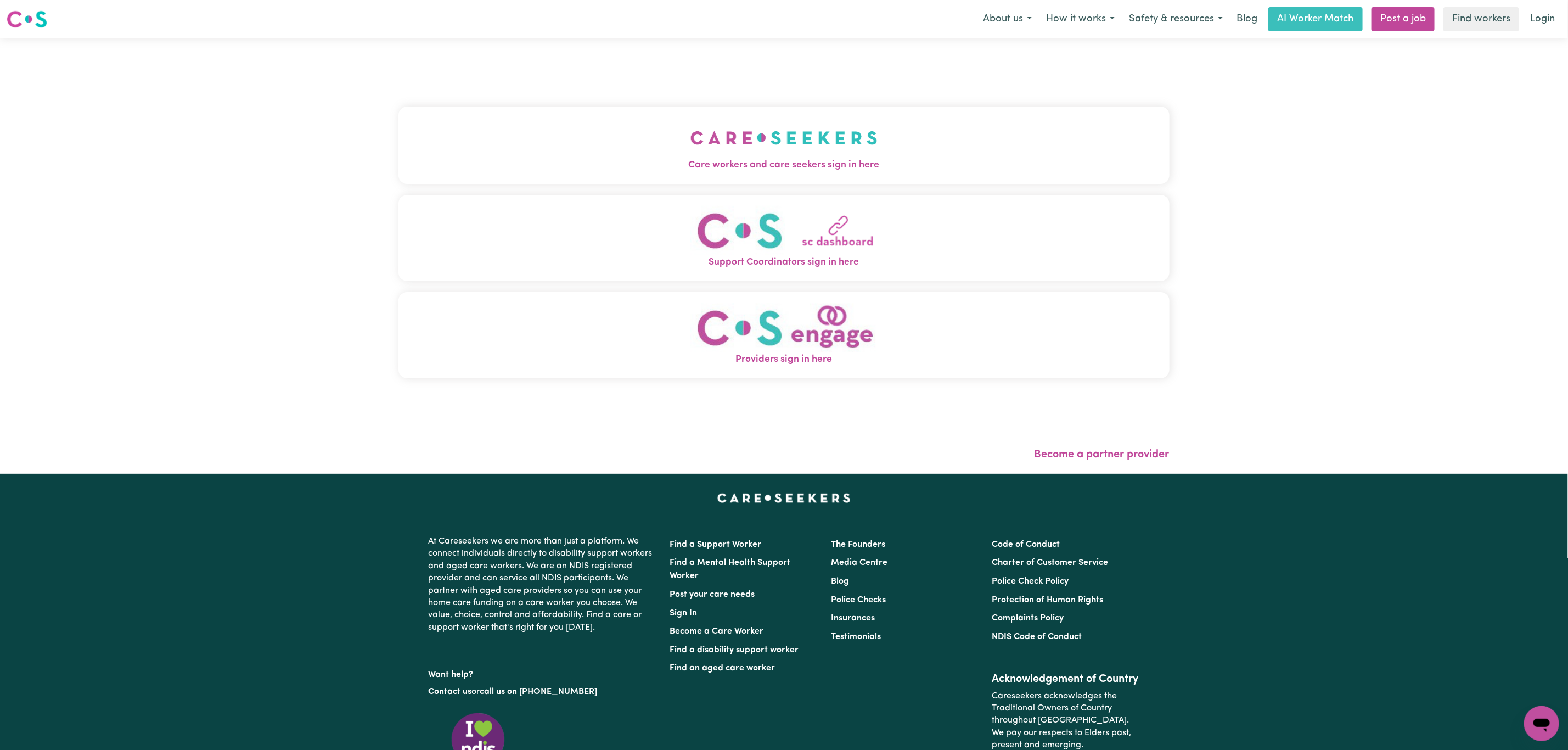
click at [593, 155] on button "Care workers and care seekers sign in here" at bounding box center [784, 145] width 771 height 77
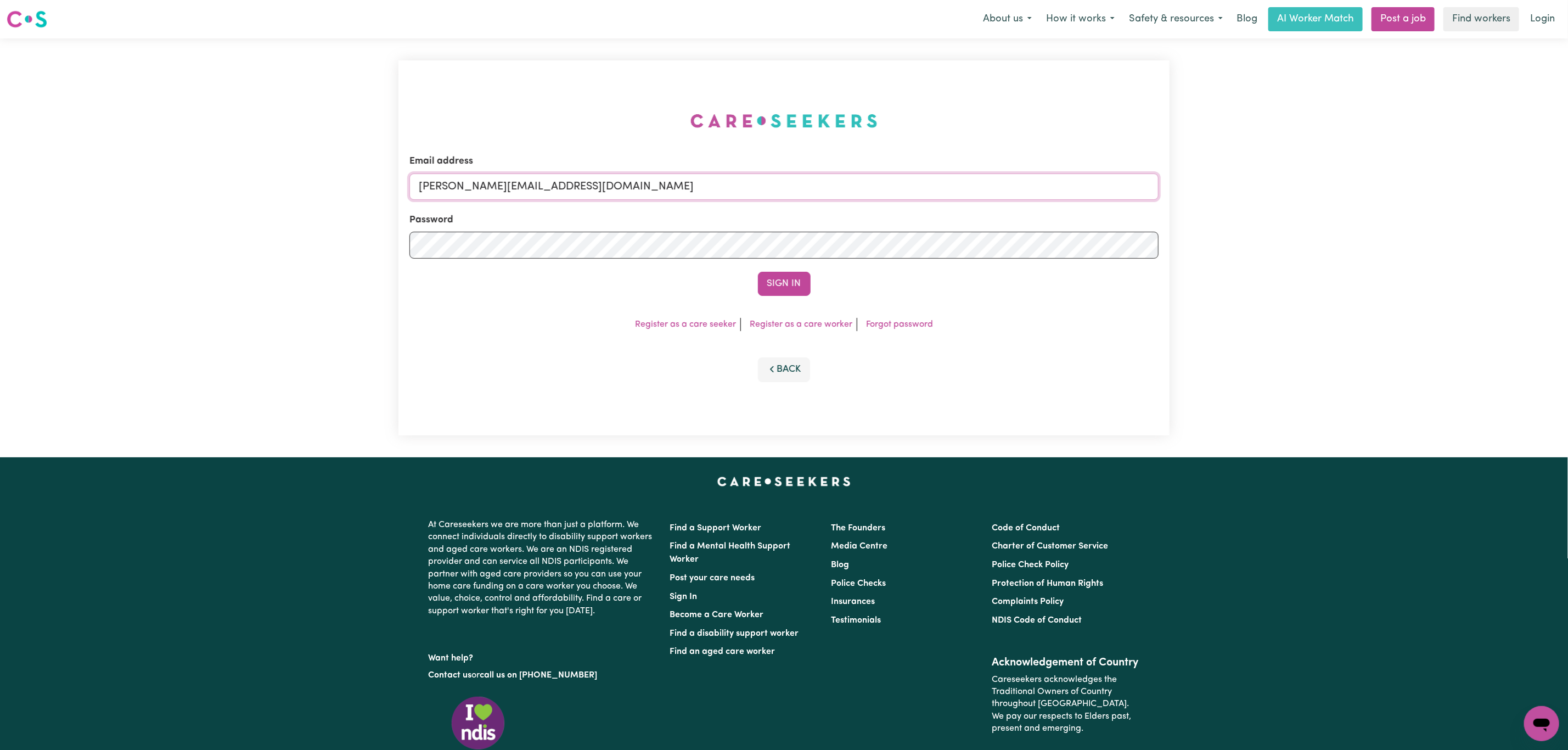
click at [592, 190] on input "[PERSON_NAME][EMAIL_ADDRESS][DOMAIN_NAME]" at bounding box center [784, 187] width 749 height 26
drag, startPoint x: 475, startPoint y: 185, endPoint x: 868, endPoint y: 188, distance: 393.0
click at [868, 188] on input "[EMAIL_ADDRESS][PERSON_NAME][DOMAIN_NAME]" at bounding box center [784, 187] width 749 height 26
type input "[EMAIL_ADDRESS][DOMAIN_NAME]"
click at [782, 290] on button "Sign In" at bounding box center [784, 284] width 53 height 24
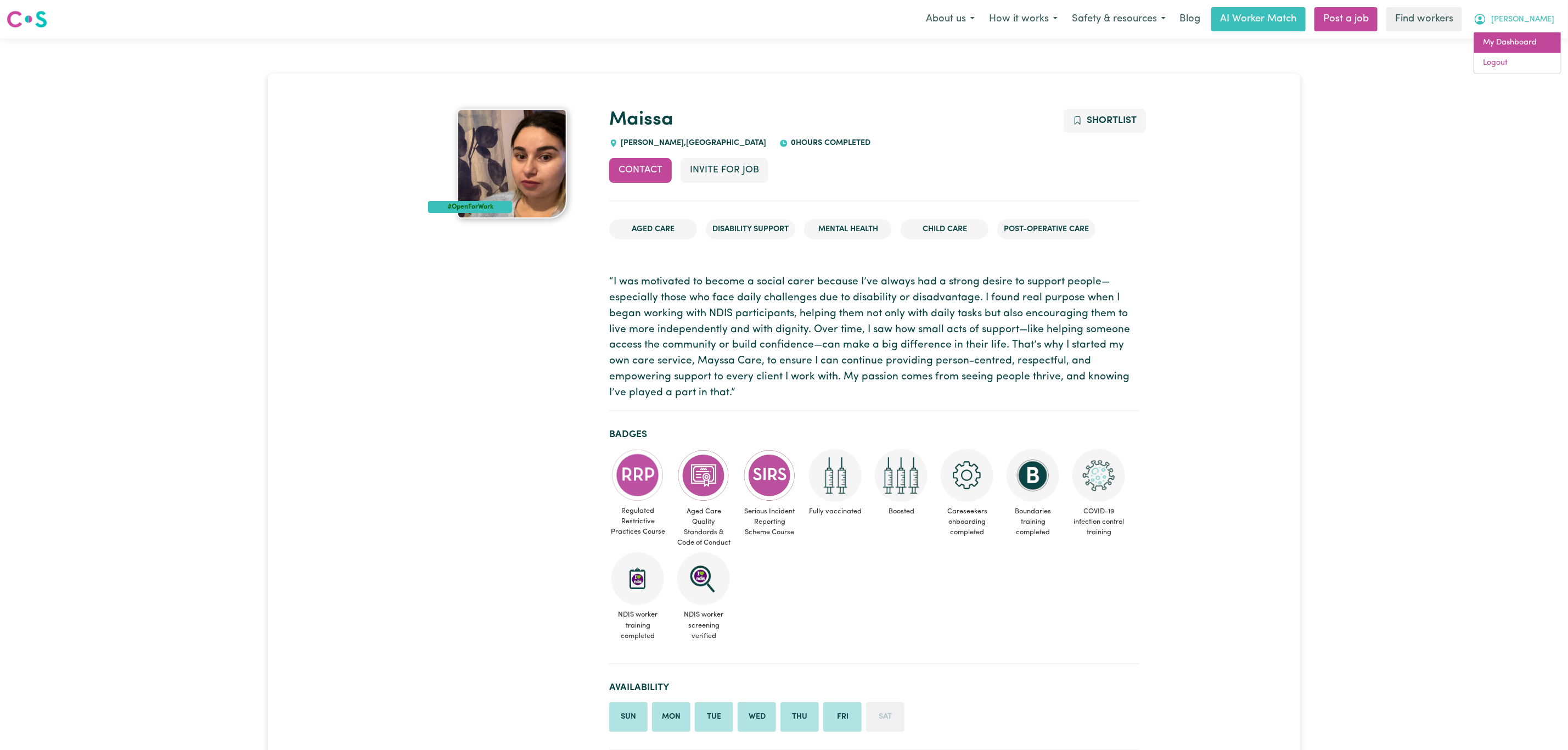
click at [1521, 36] on link "My Dashboard" at bounding box center [1517, 43] width 87 height 21
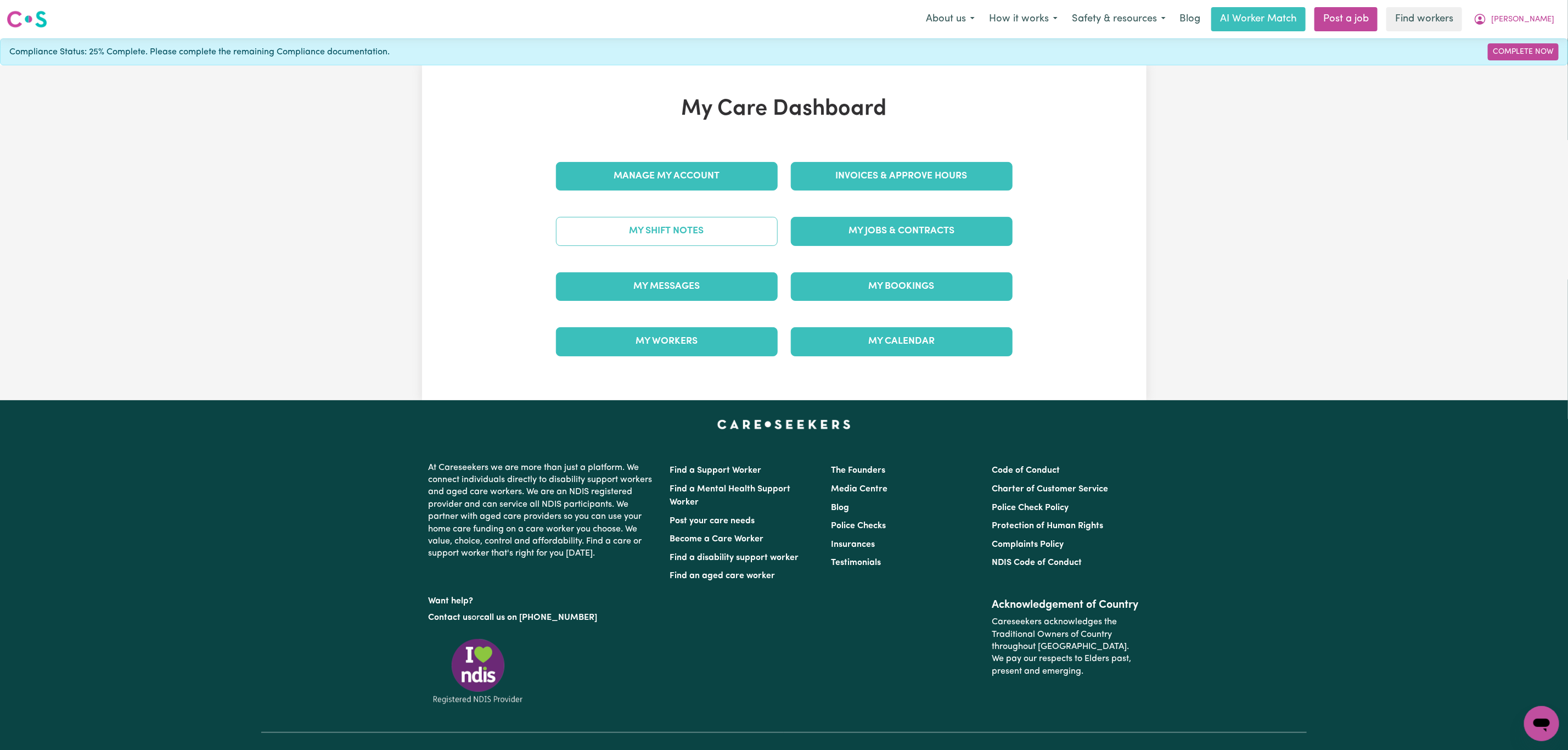
click at [652, 234] on link "My Shift Notes" at bounding box center [666, 231] width 222 height 29
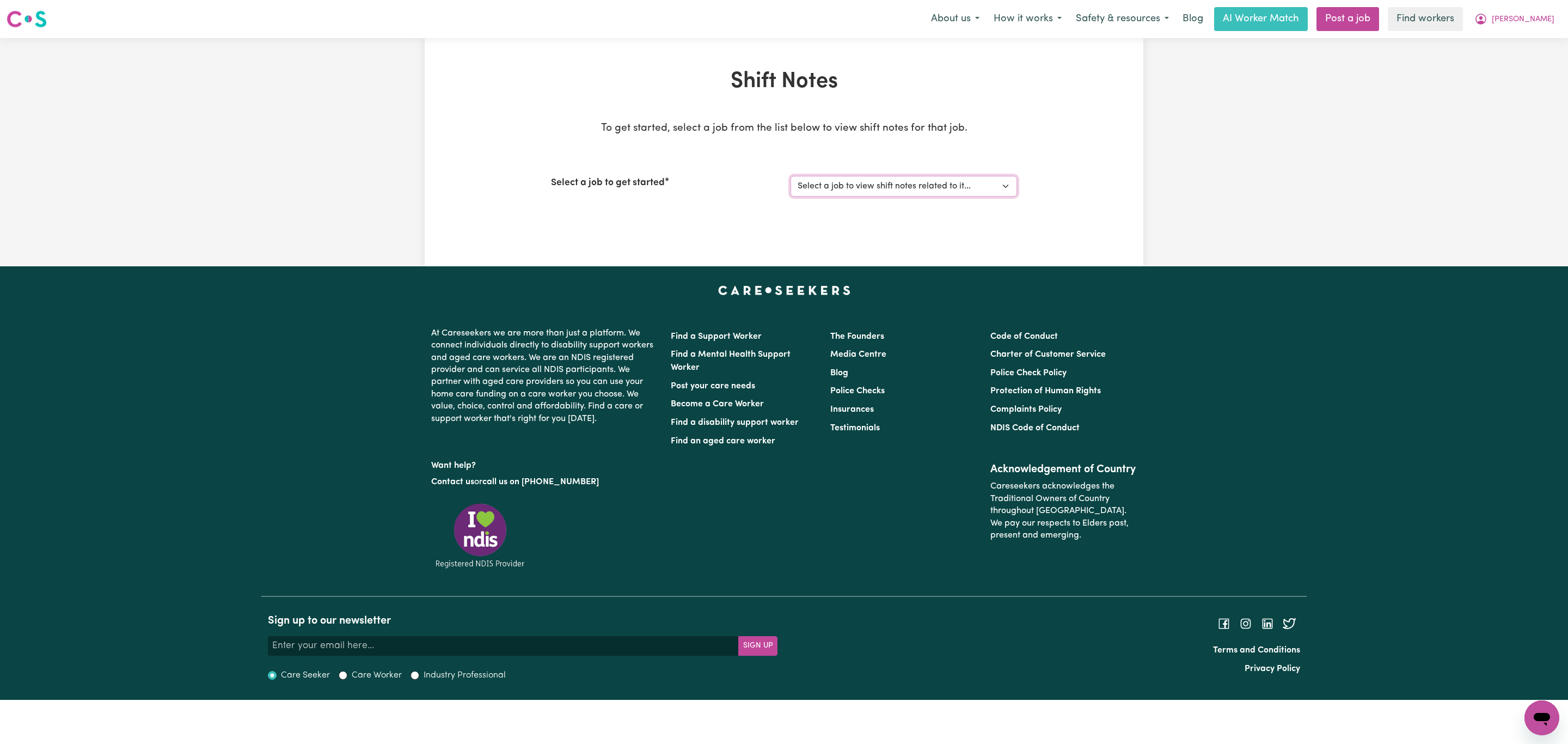
click at [861, 185] on select "Select a job to view shift notes related to it... [Bijay Kandel] Disability chi…" at bounding box center [904, 186] width 226 height 21
select select "13482"
click at [791, 176] on select "Select a job to view shift notes related to it... [Bijay Kandel] Disability chi…" at bounding box center [904, 186] width 226 height 21
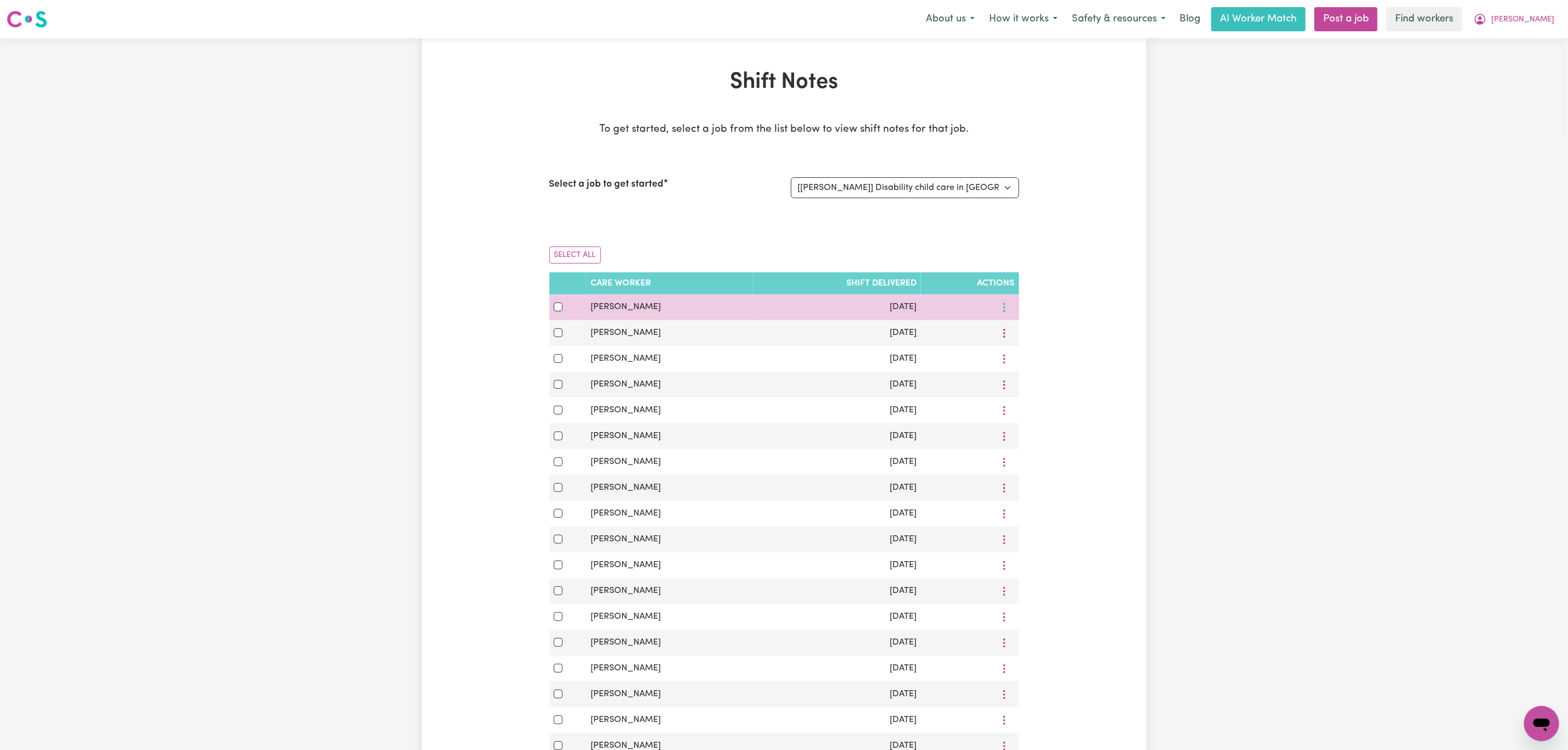
click at [1006, 311] on icon "More options" at bounding box center [1005, 307] width 11 height 11
click at [1006, 328] on span at bounding box center [1010, 333] width 9 height 13
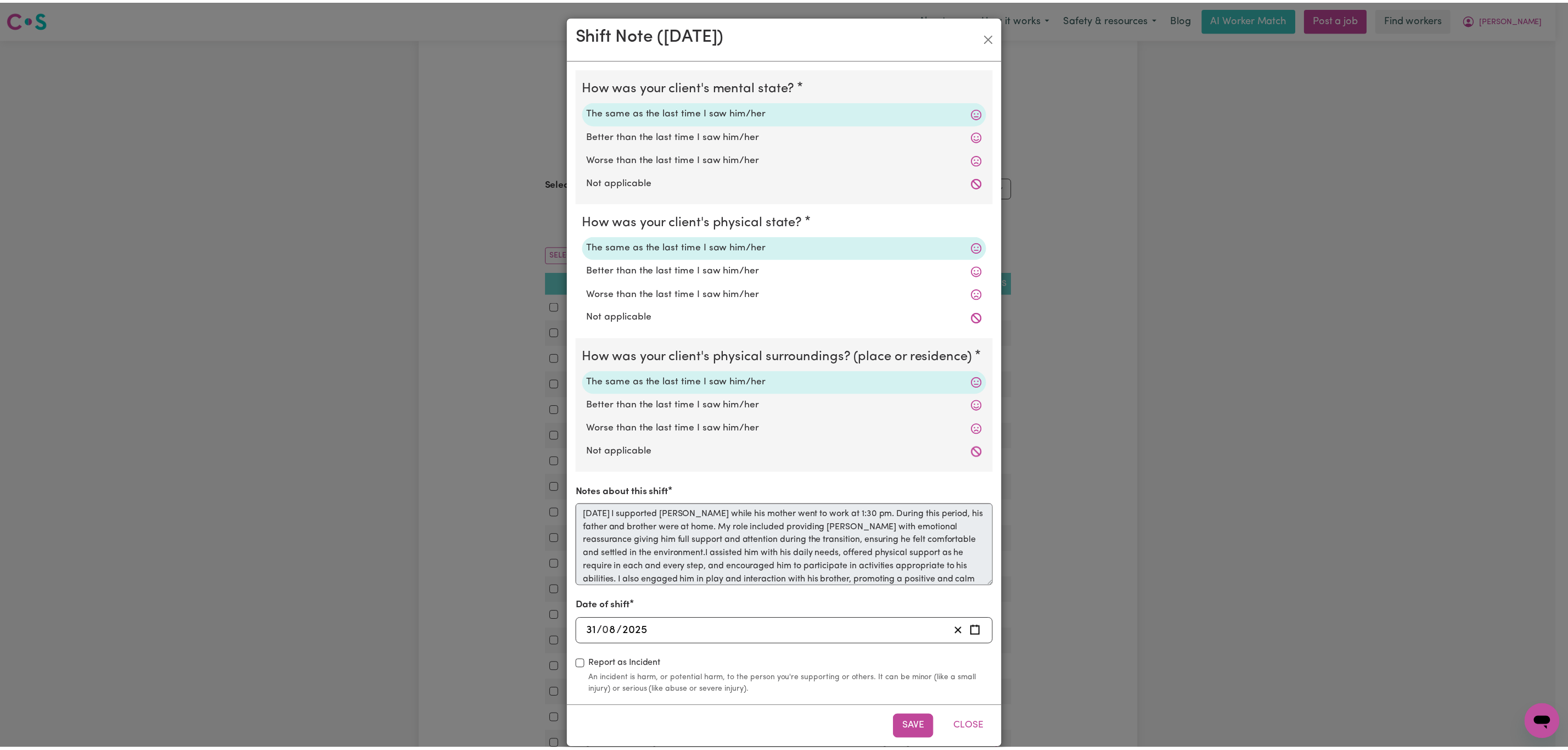
scroll to position [31, 0]
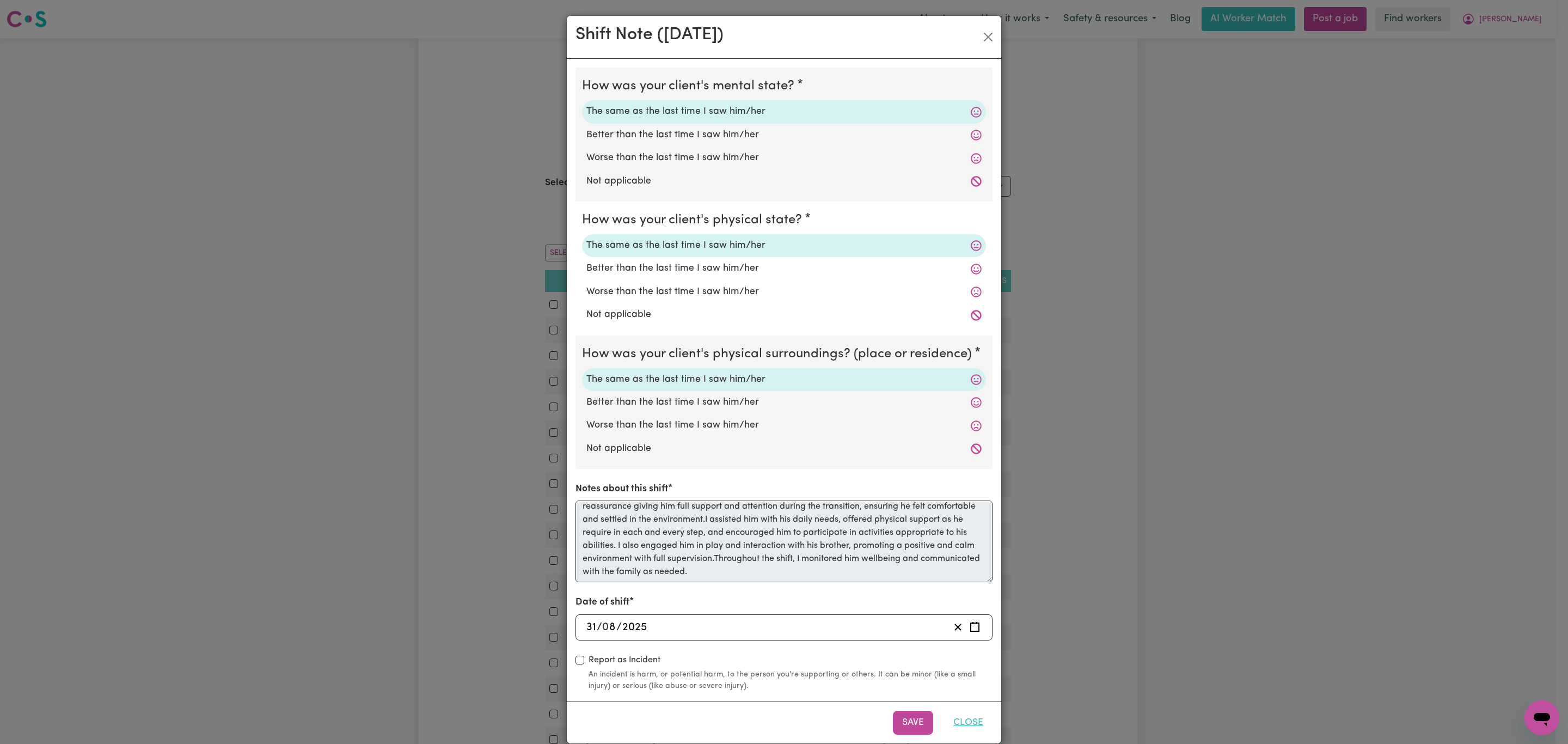
click at [971, 720] on button "Close" at bounding box center [968, 722] width 49 height 24
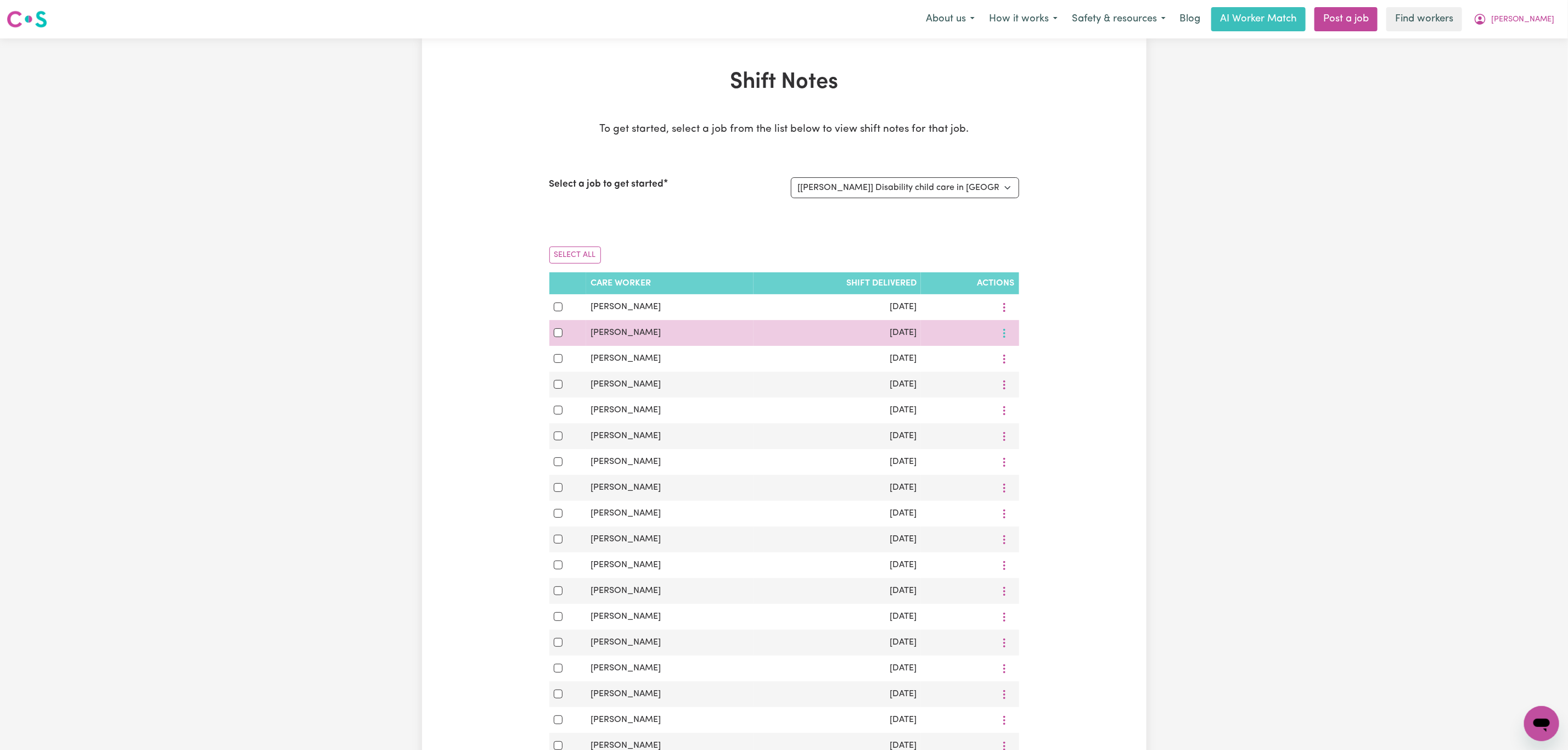
click at [1006, 339] on button "More options" at bounding box center [1005, 333] width 21 height 17
click at [1020, 363] on span "View Shift Note" at bounding box center [1048, 359] width 60 height 9
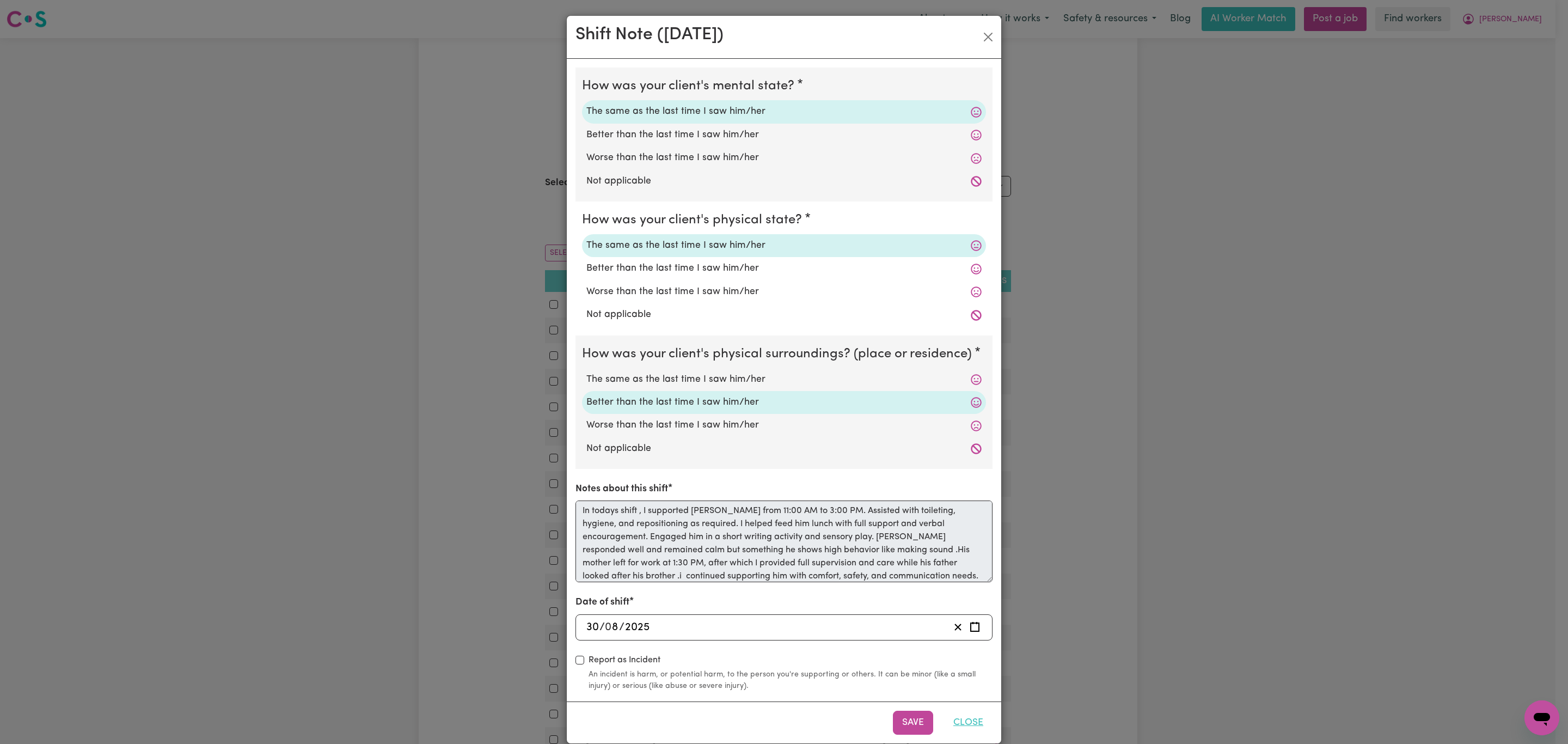
click at [966, 725] on button "Close" at bounding box center [968, 722] width 49 height 24
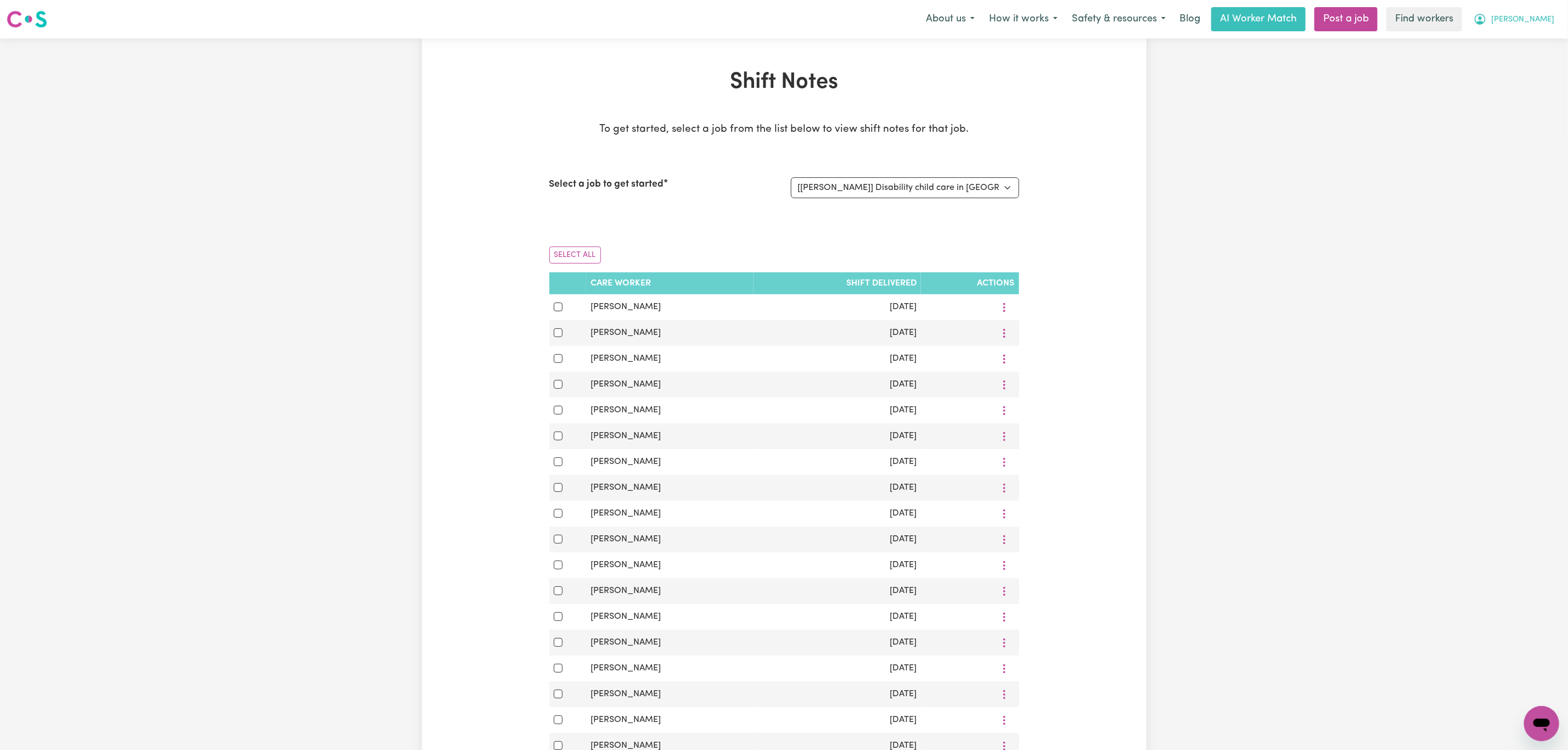
click at [1561, 10] on div "Menu About us How it works Safety & resources Blog AI Worker Match Post a job F…" at bounding box center [784, 19] width 1568 height 25
drag, startPoint x: 1553, startPoint y: 18, endPoint x: 1545, endPoint y: 30, distance: 14.4
click at [1553, 18] on button "[PERSON_NAME]" at bounding box center [1514, 20] width 95 height 23
click at [1542, 35] on link "My Dashboard" at bounding box center [1517, 43] width 87 height 21
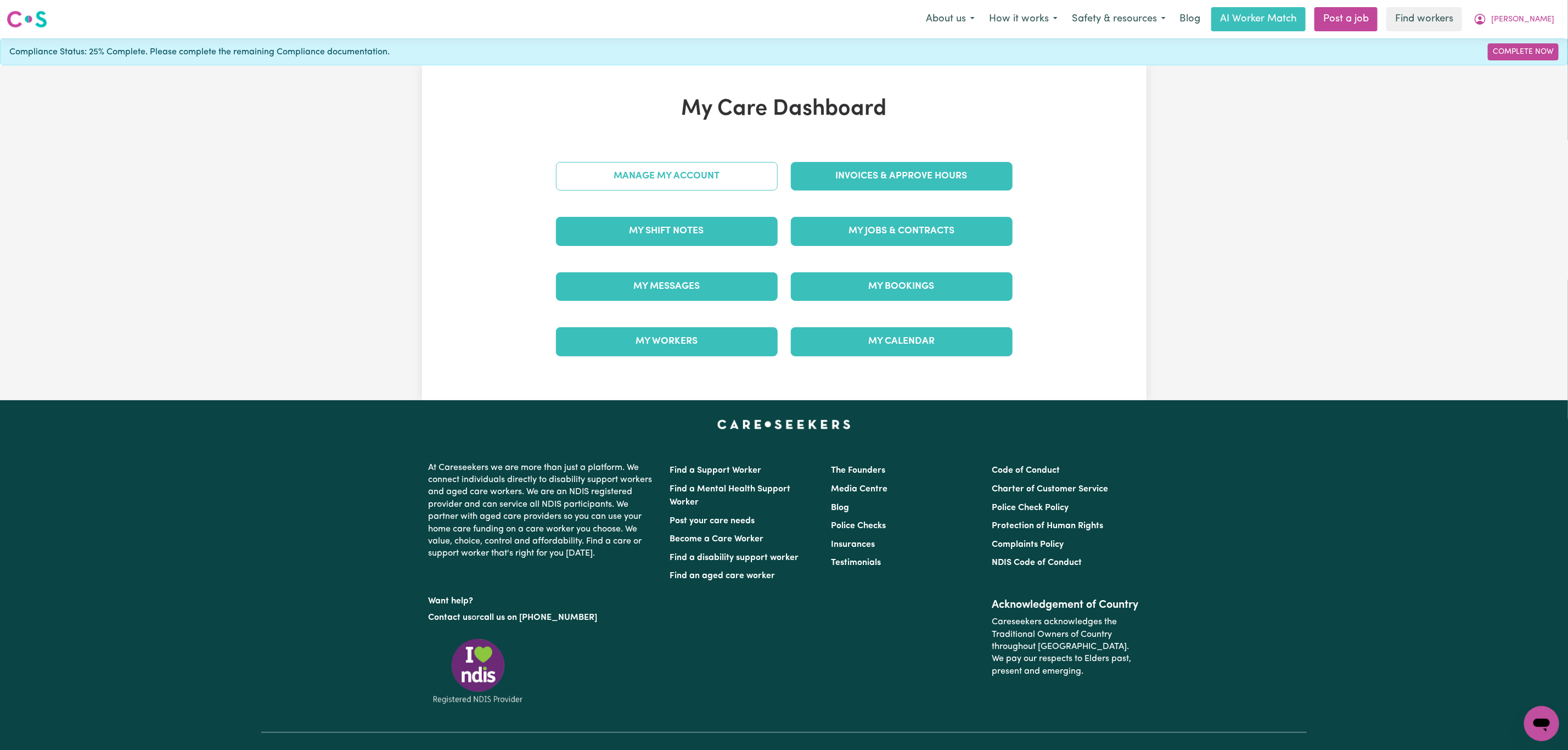
click at [622, 181] on link "Manage My Account" at bounding box center [666, 176] width 222 height 29
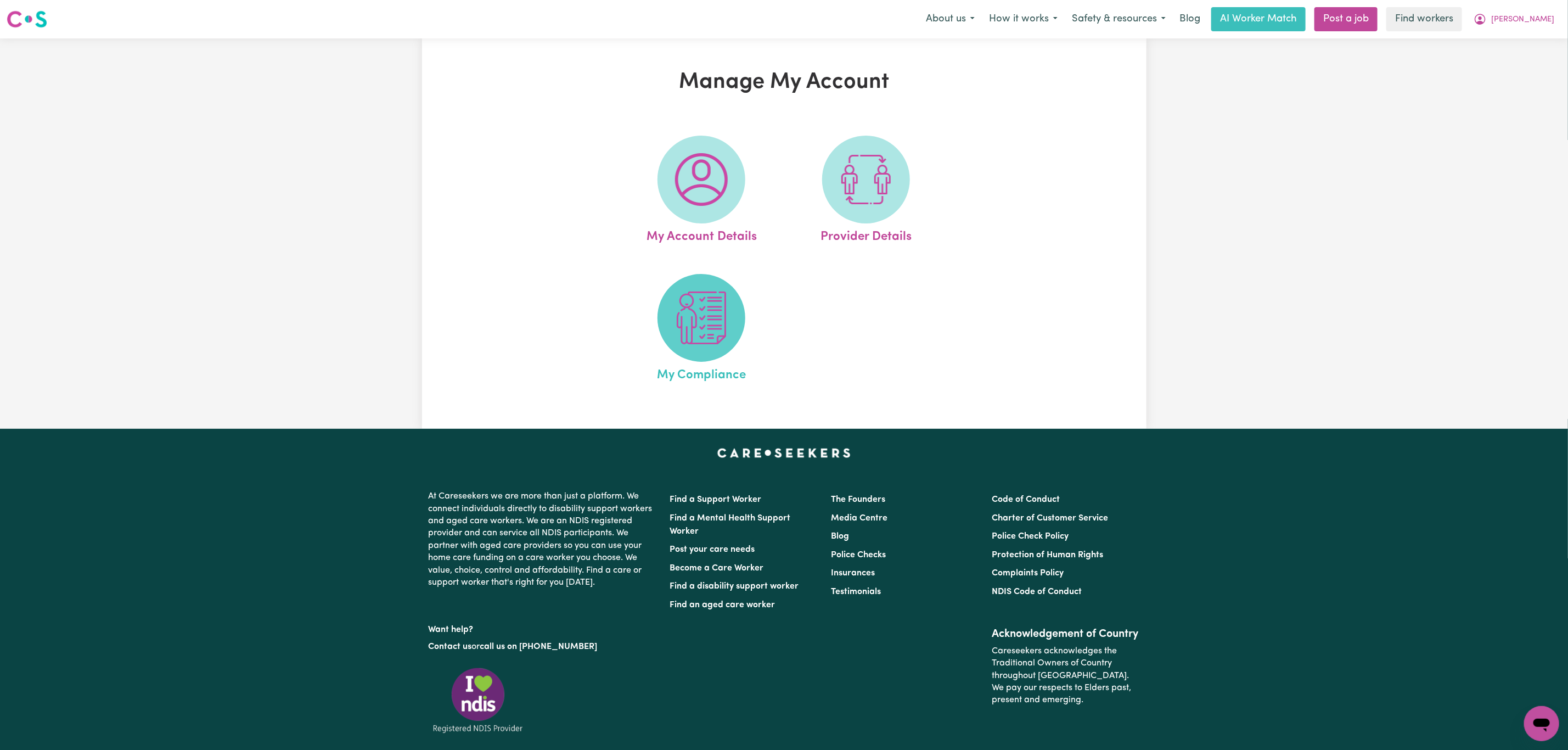
click at [700, 326] on img at bounding box center [701, 318] width 53 height 53
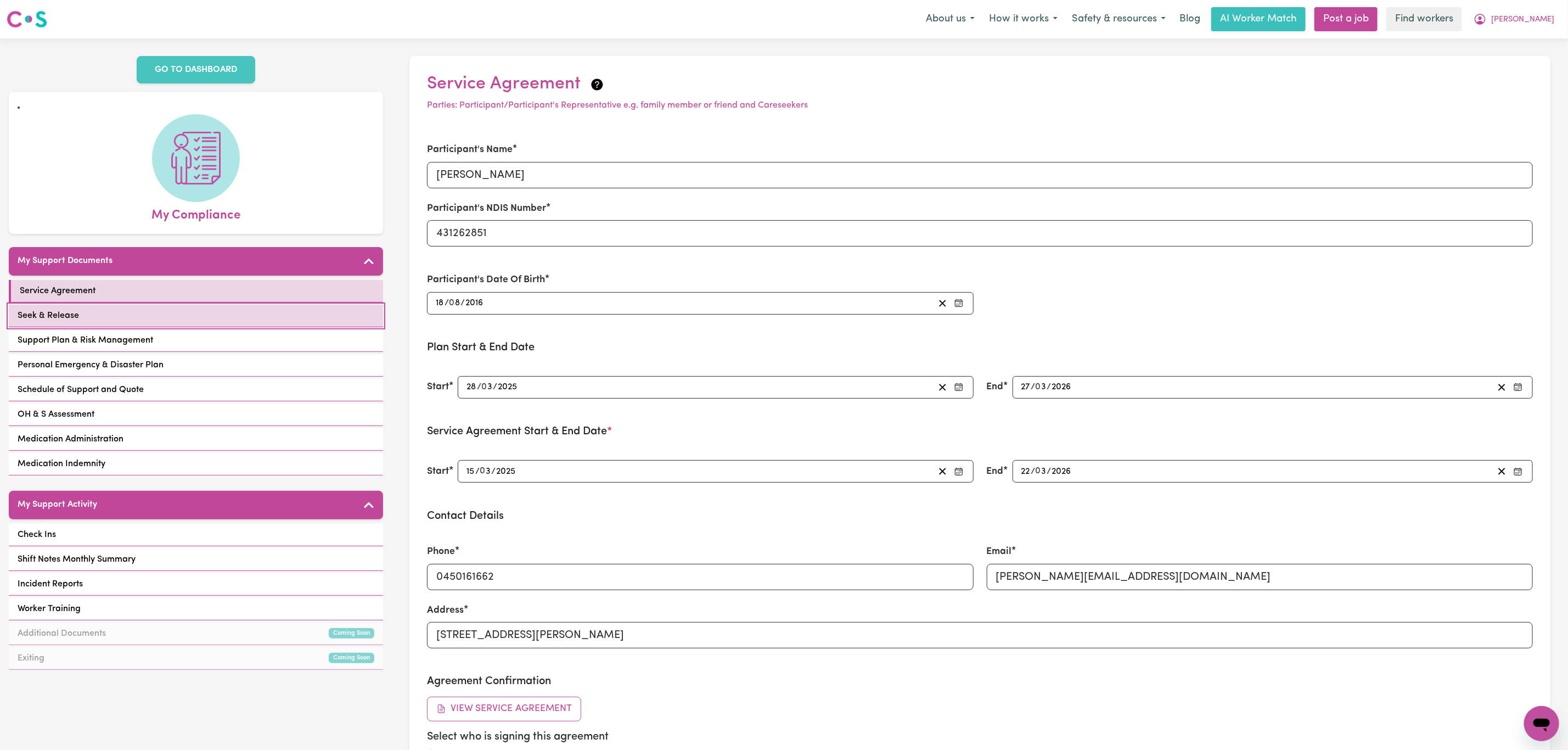
click at [143, 320] on link "Seek & Release" at bounding box center [196, 315] width 374 height 23
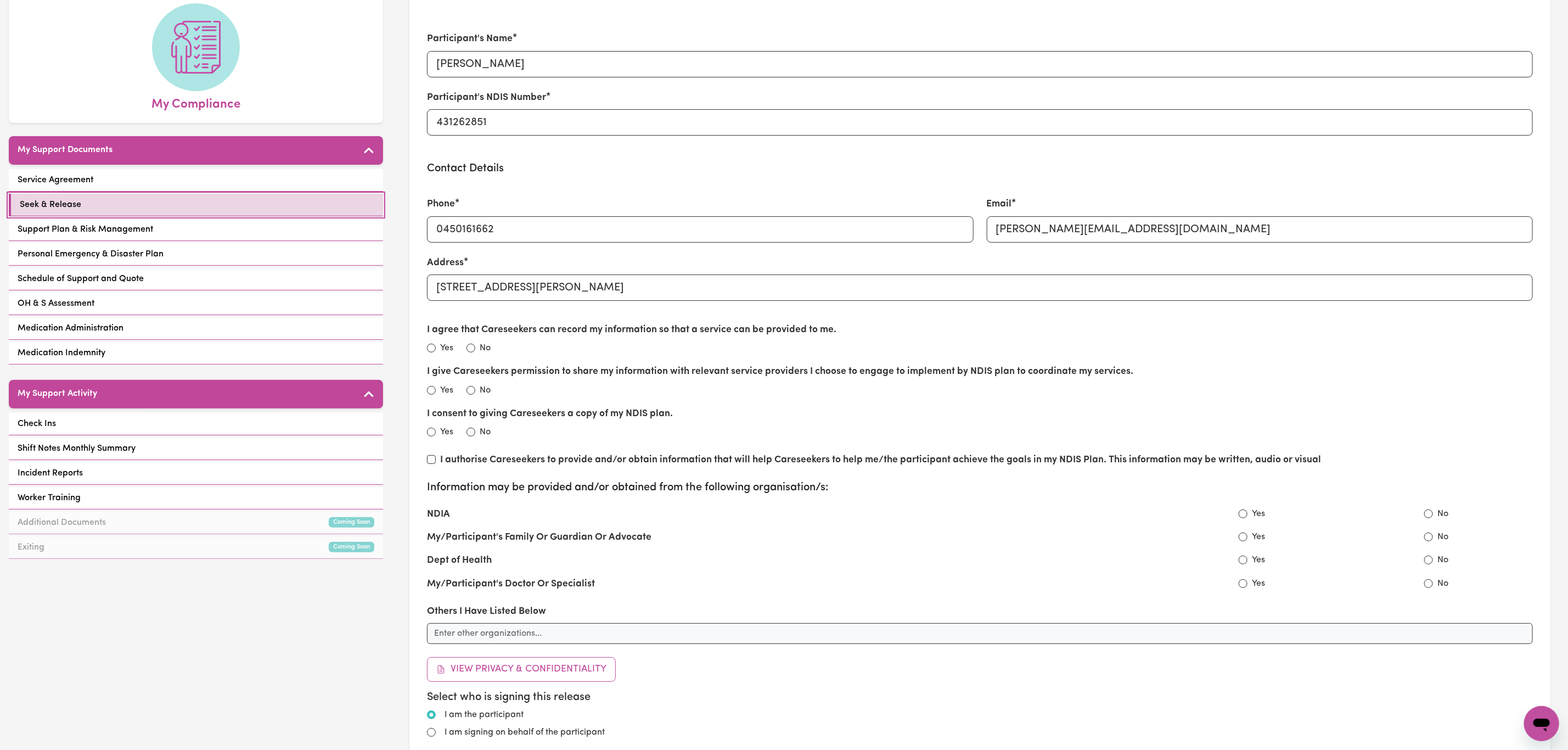
scroll to position [82, 0]
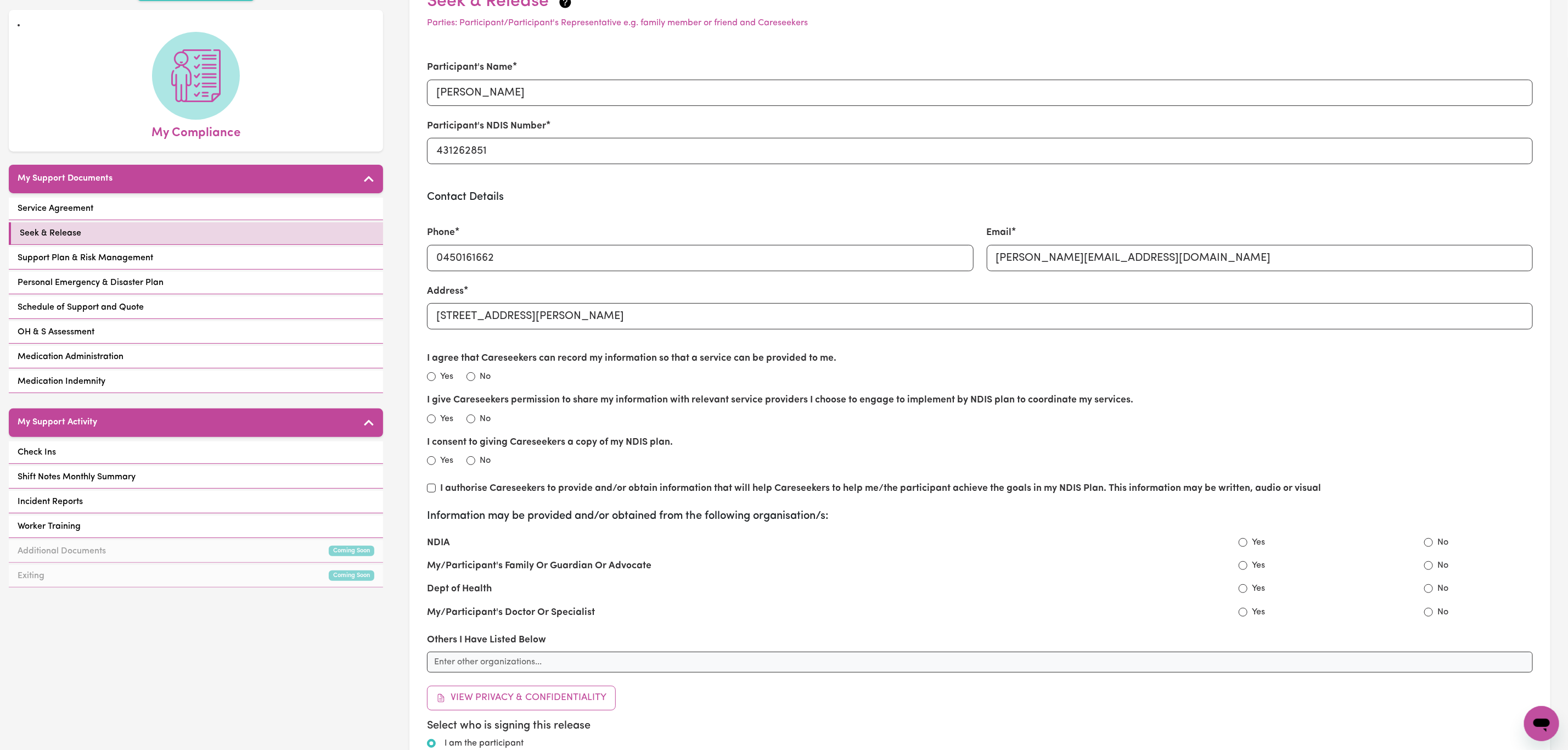
click at [1547, 12] on section "Seek & Release Parties: Participant/Participant's Representative e.g. family me…" at bounding box center [980, 417] width 1141 height 888
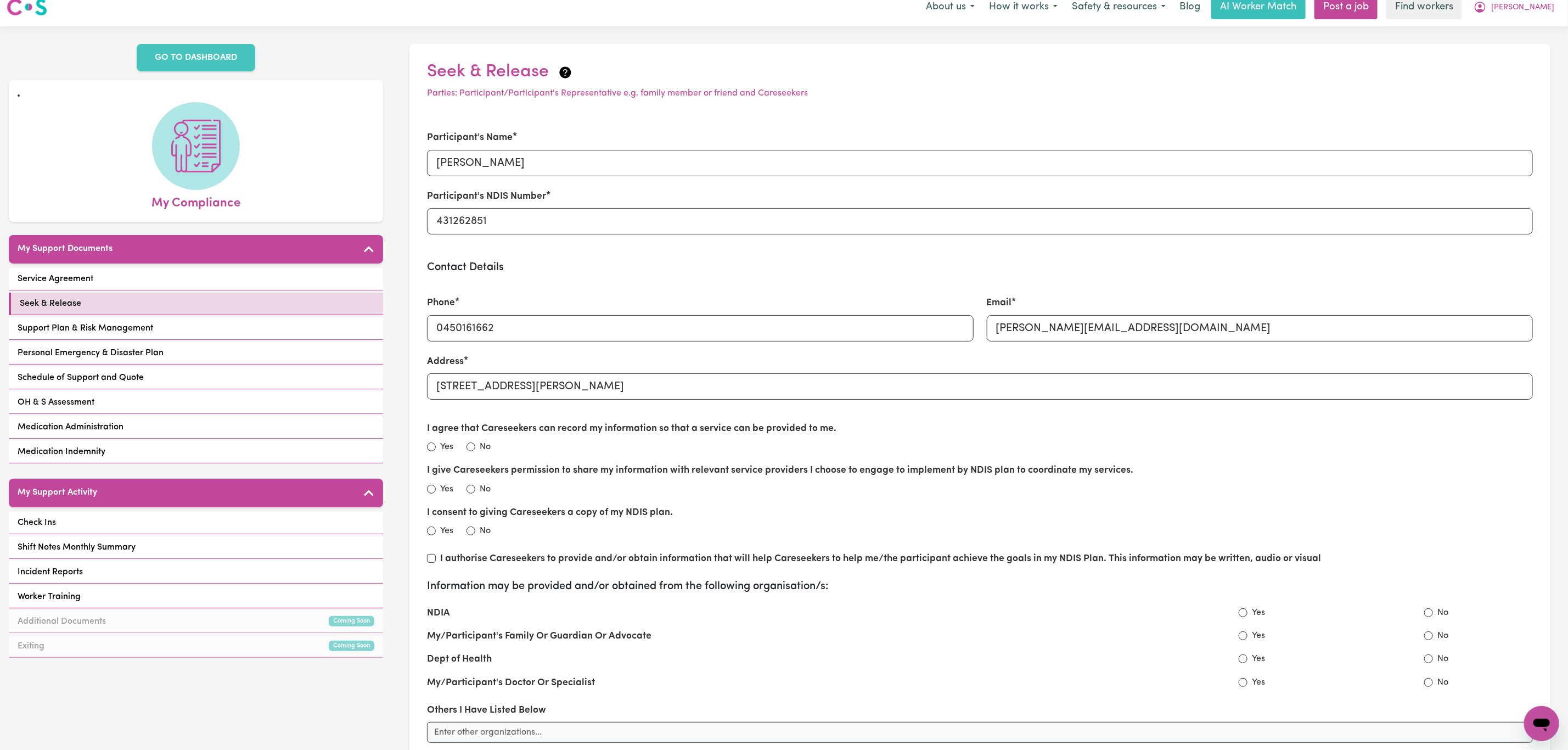
scroll to position [0, 0]
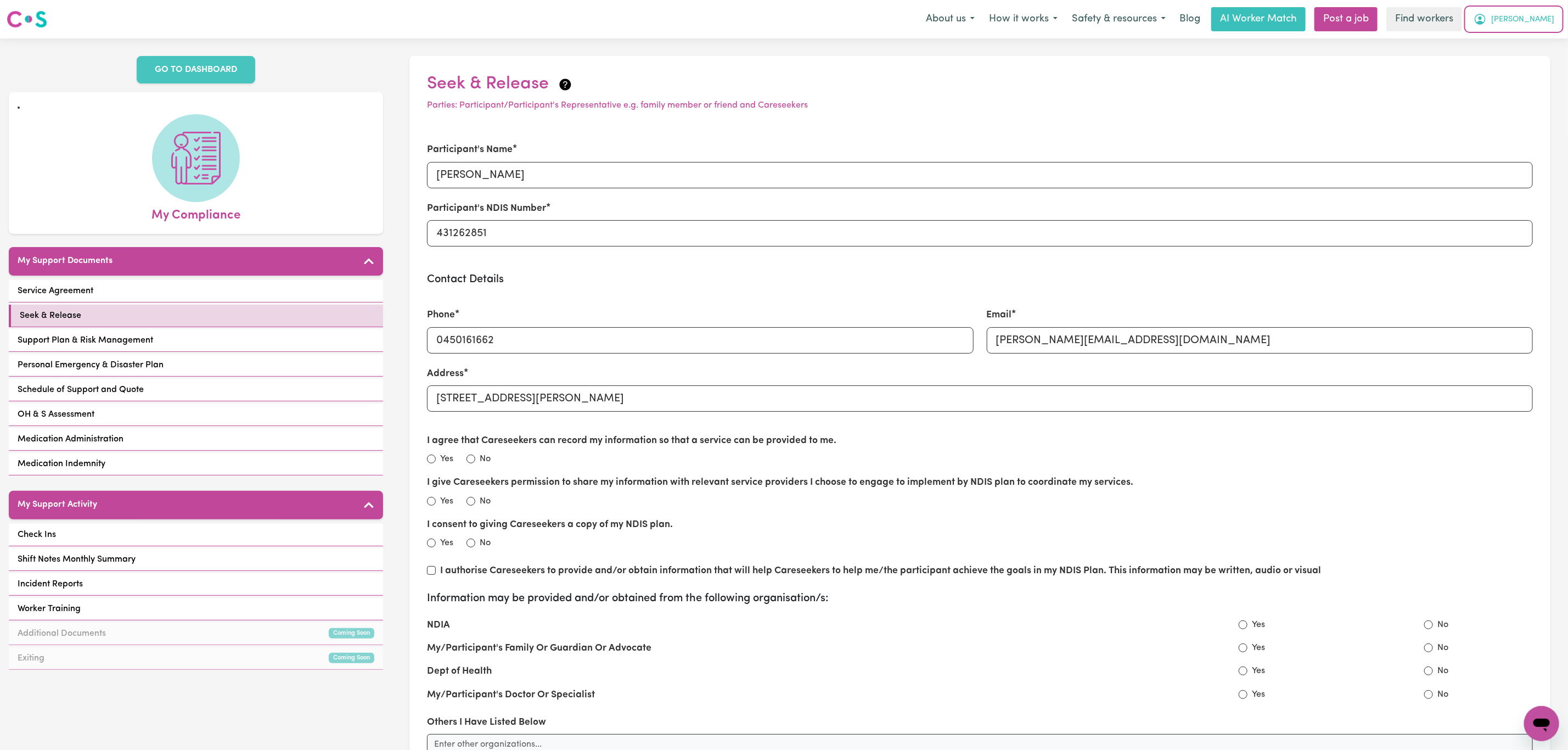
click at [1482, 18] on icon "My Account" at bounding box center [1480, 18] width 3 height 4
click at [1529, 58] on link "Logout" at bounding box center [1517, 63] width 87 height 21
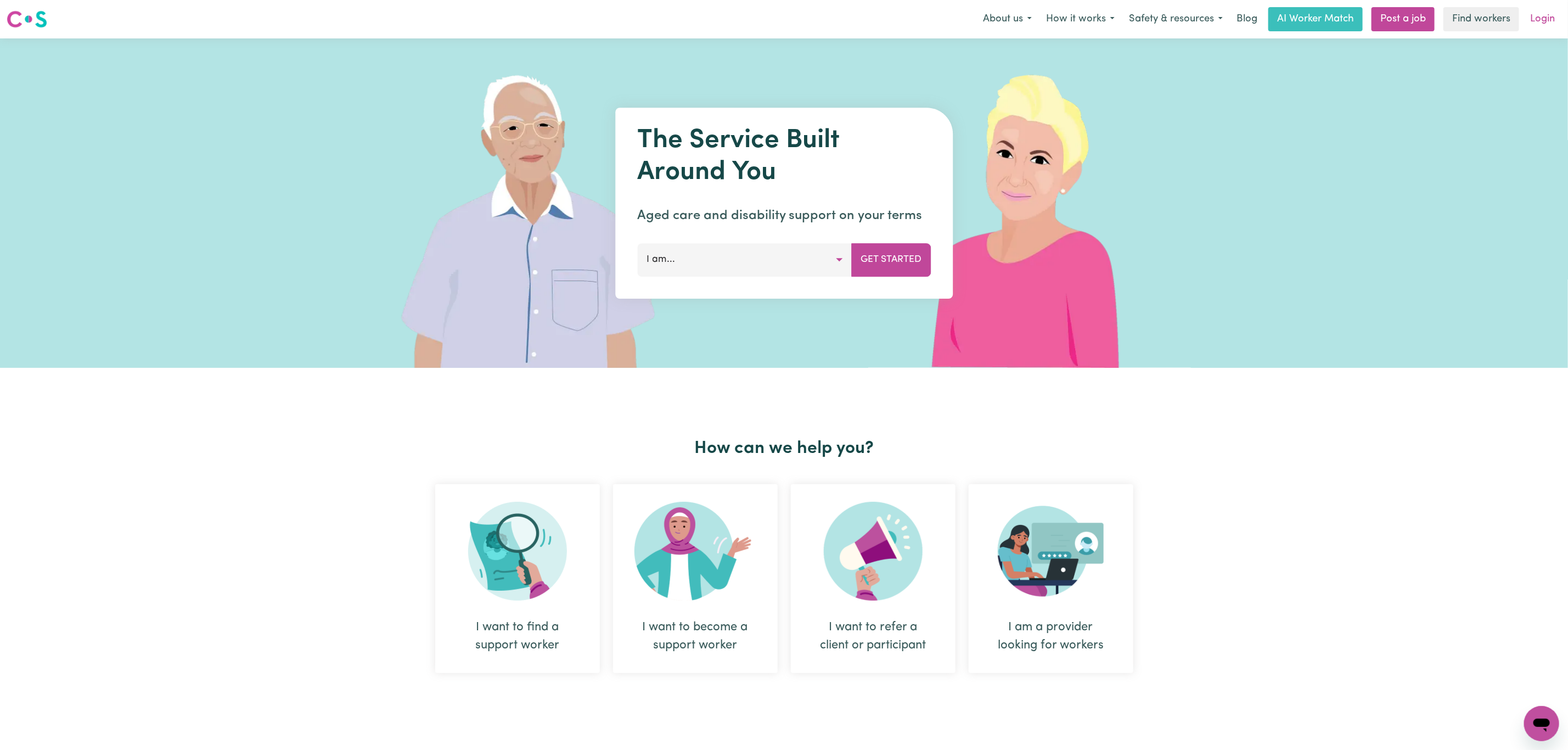
click at [1540, 23] on link "Login" at bounding box center [1543, 19] width 38 height 24
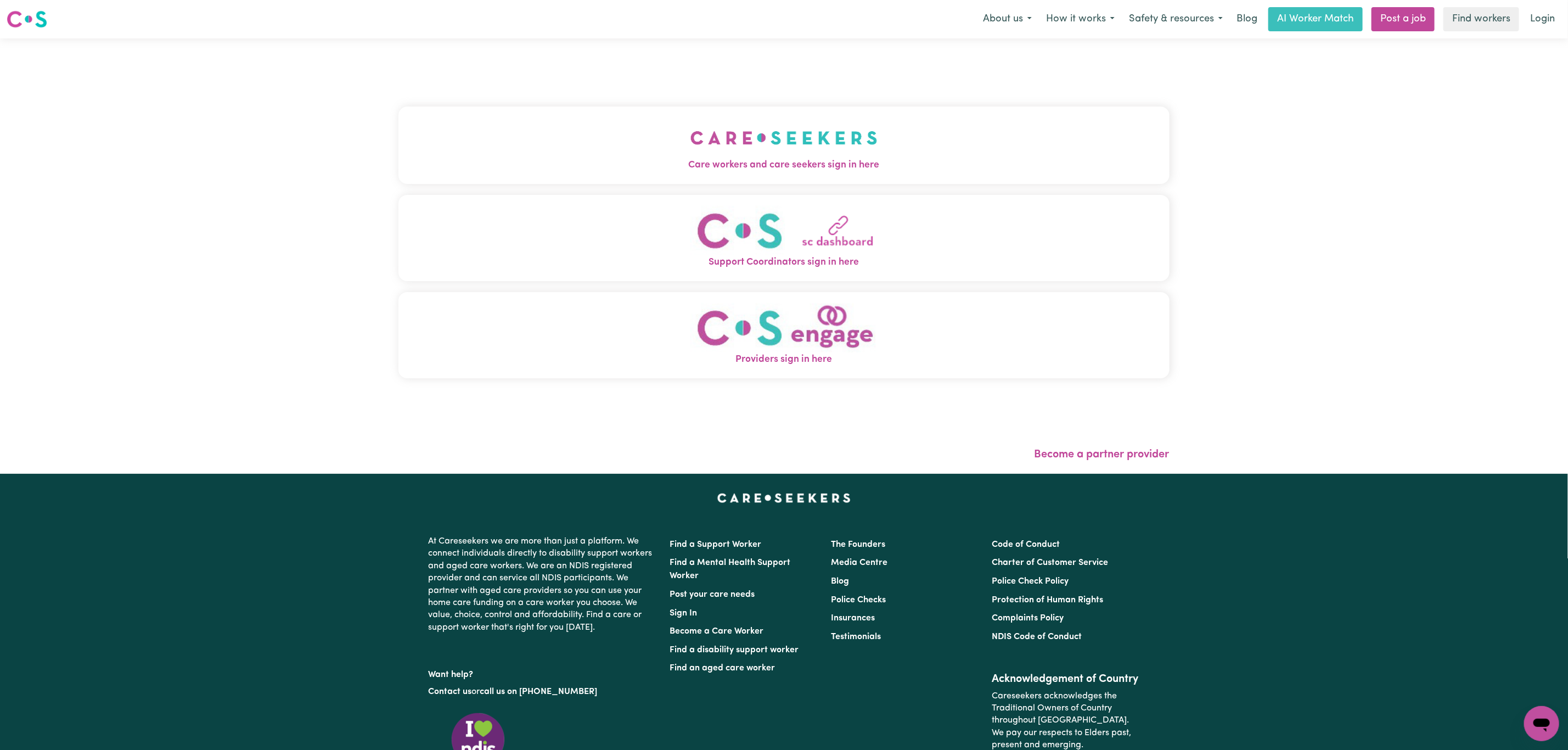
click at [570, 233] on button "Support Coordinators sign in here" at bounding box center [784, 238] width 771 height 86
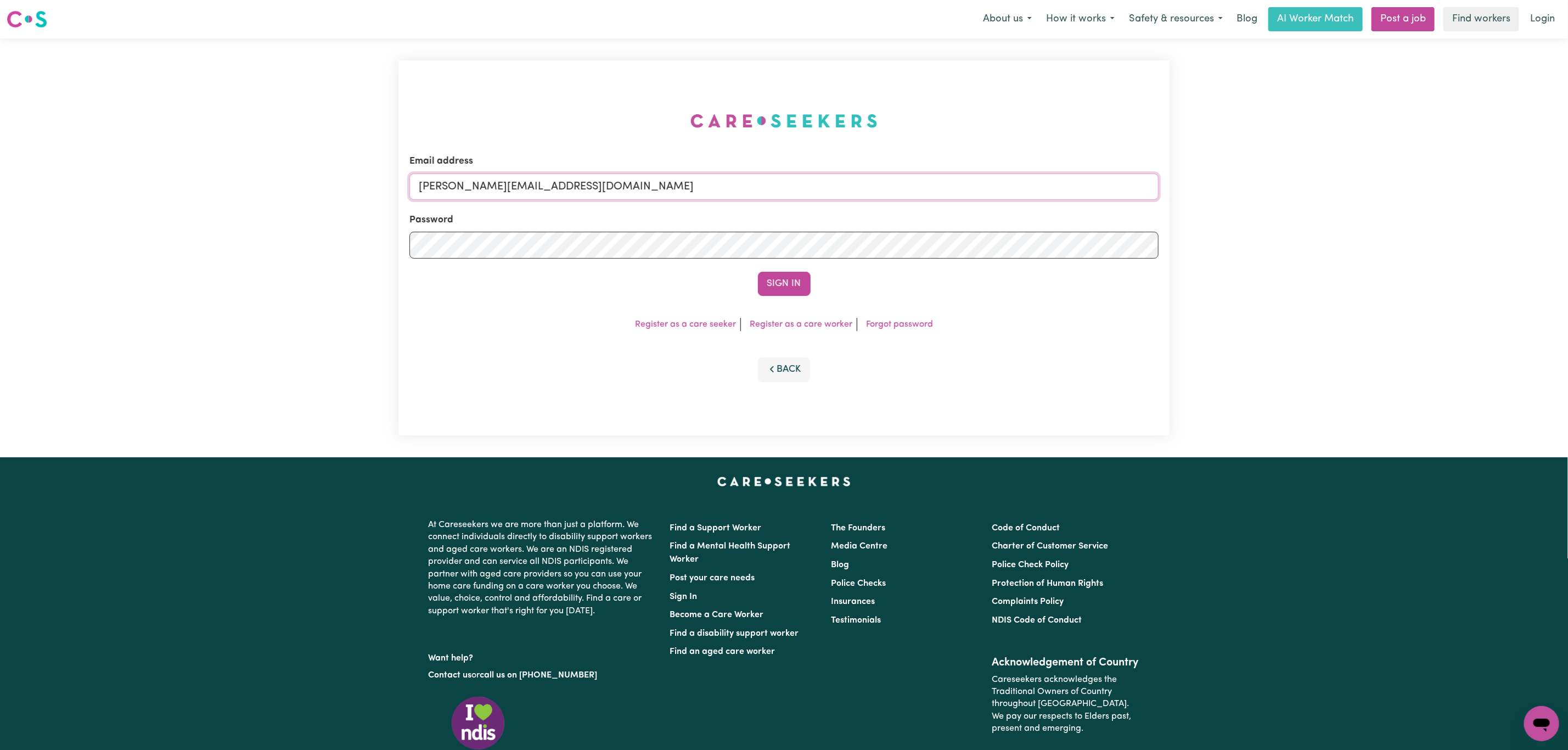
drag, startPoint x: 536, startPoint y: 188, endPoint x: 540, endPoint y: 200, distance: 12.6
click at [536, 188] on input "[PERSON_NAME][EMAIL_ADDRESS][DOMAIN_NAME]" at bounding box center [784, 187] width 749 height 26
drag, startPoint x: 492, startPoint y: 195, endPoint x: 819, endPoint y: 191, distance: 327.0
click at [819, 191] on input "[EMAIL_ADDRESS][PERSON_NAME][DOMAIN_NAME]" at bounding box center [784, 187] width 749 height 26
type input "superuser~atimasaxena@hotmail.com"
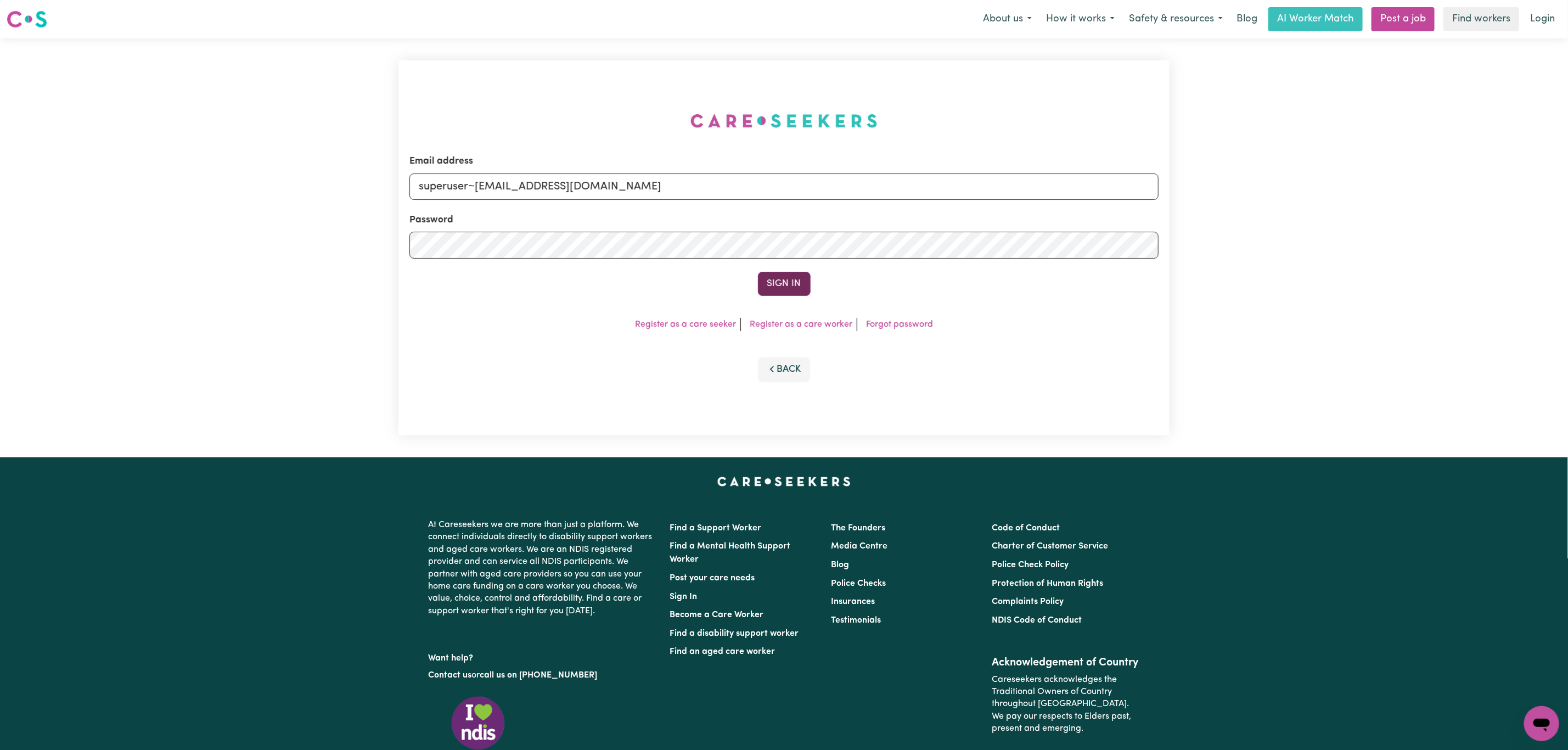
click at [795, 277] on button "Sign In" at bounding box center [784, 284] width 53 height 24
